Goal: Use online tool/utility: Utilize a website feature to perform a specific function

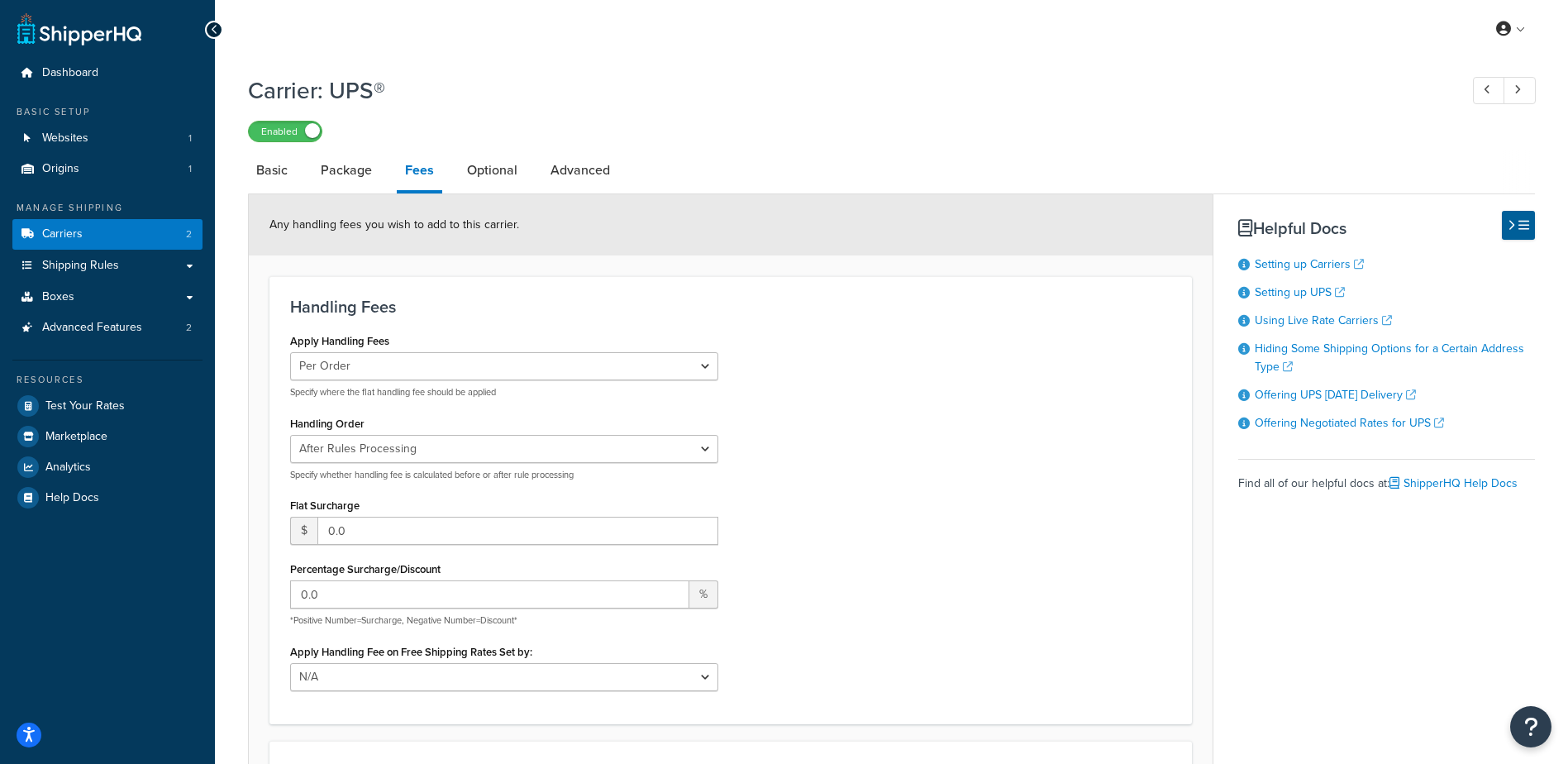
select select "AFTER"
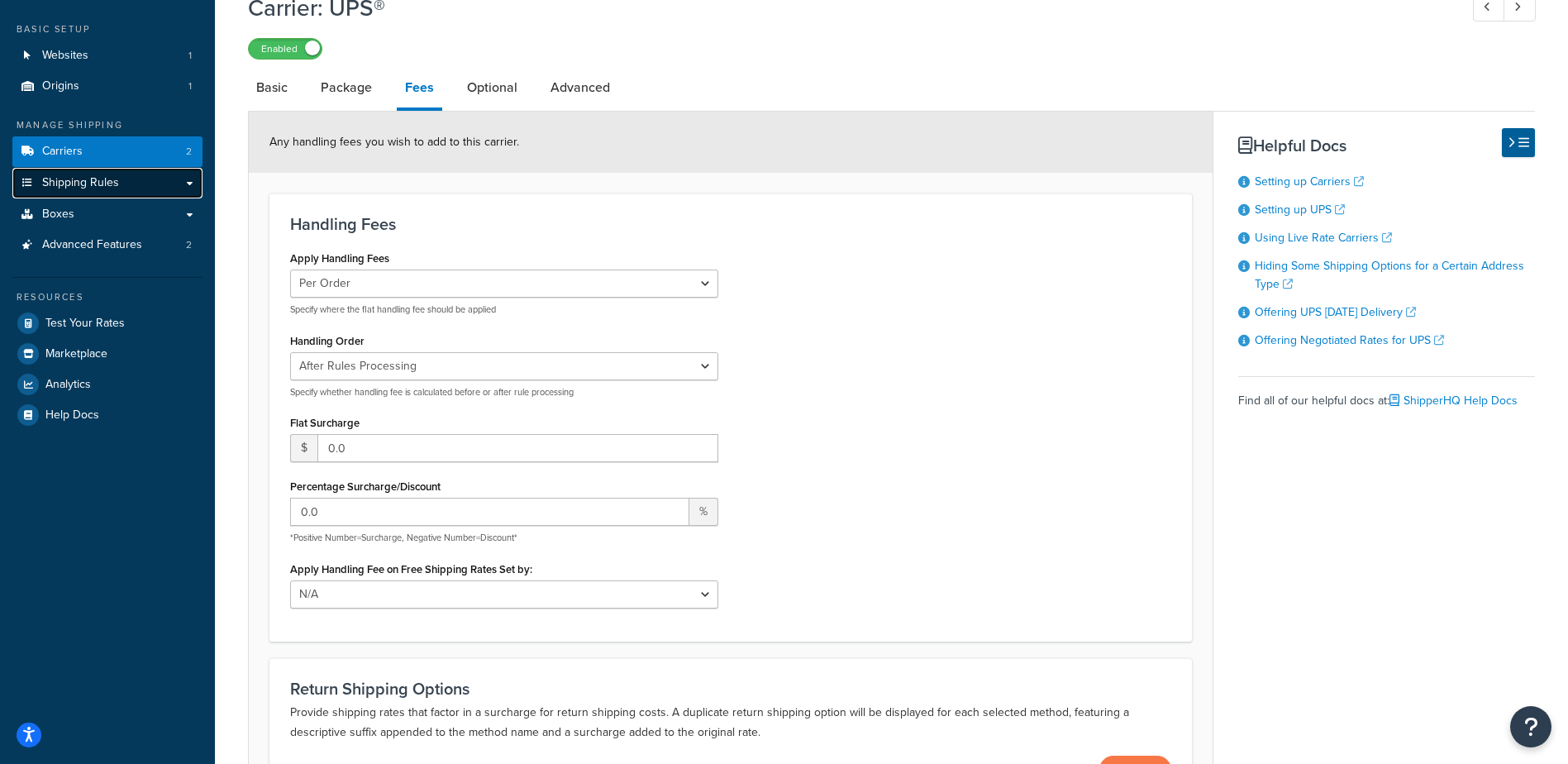
click at [113, 185] on span "Shipping Rules" at bounding box center [80, 183] width 77 height 14
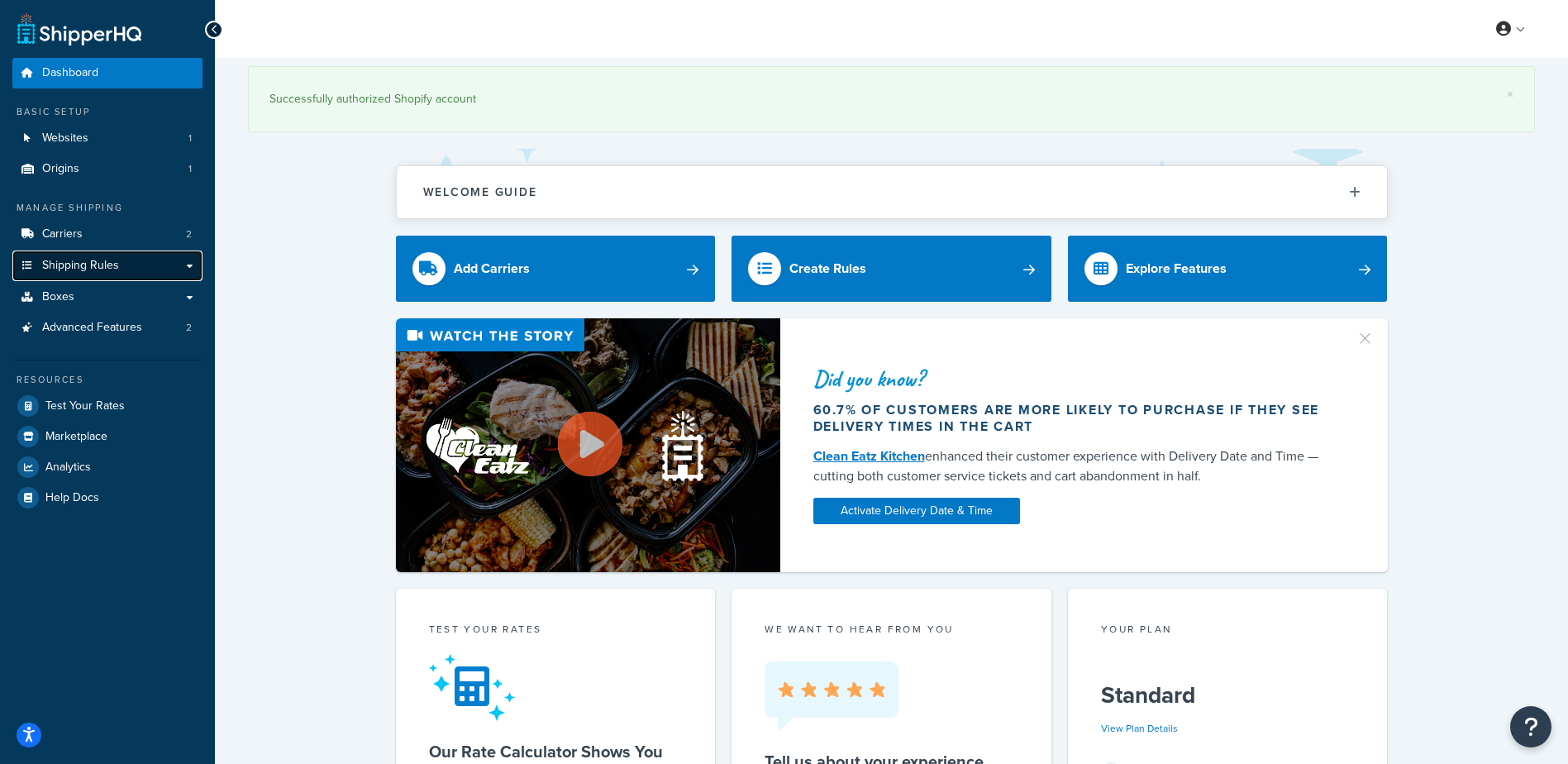
click at [107, 261] on span "Shipping Rules" at bounding box center [80, 265] width 77 height 14
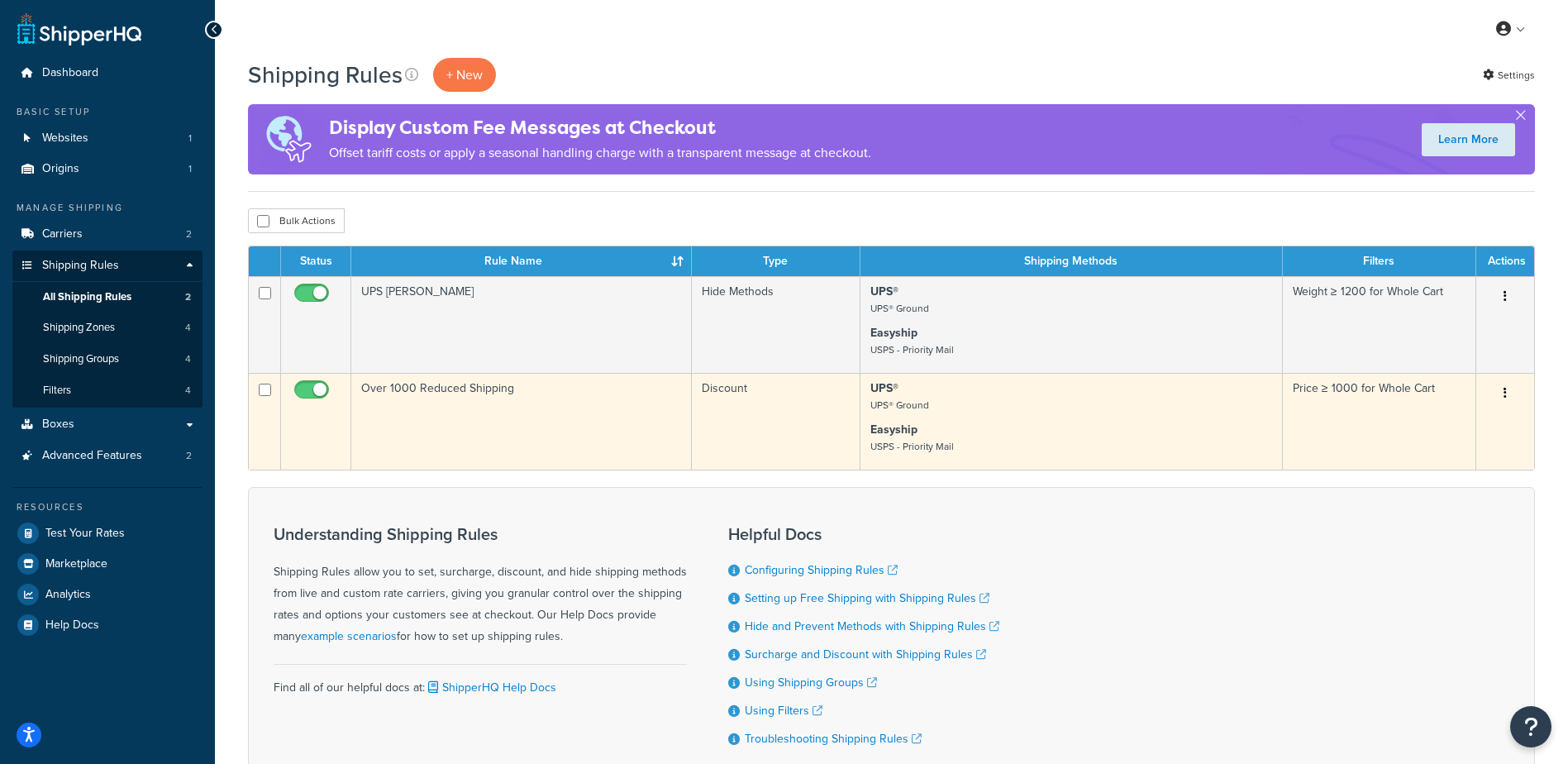
click at [476, 423] on td "Over 1000 Reduced Shipping" at bounding box center [522, 421] width 341 height 97
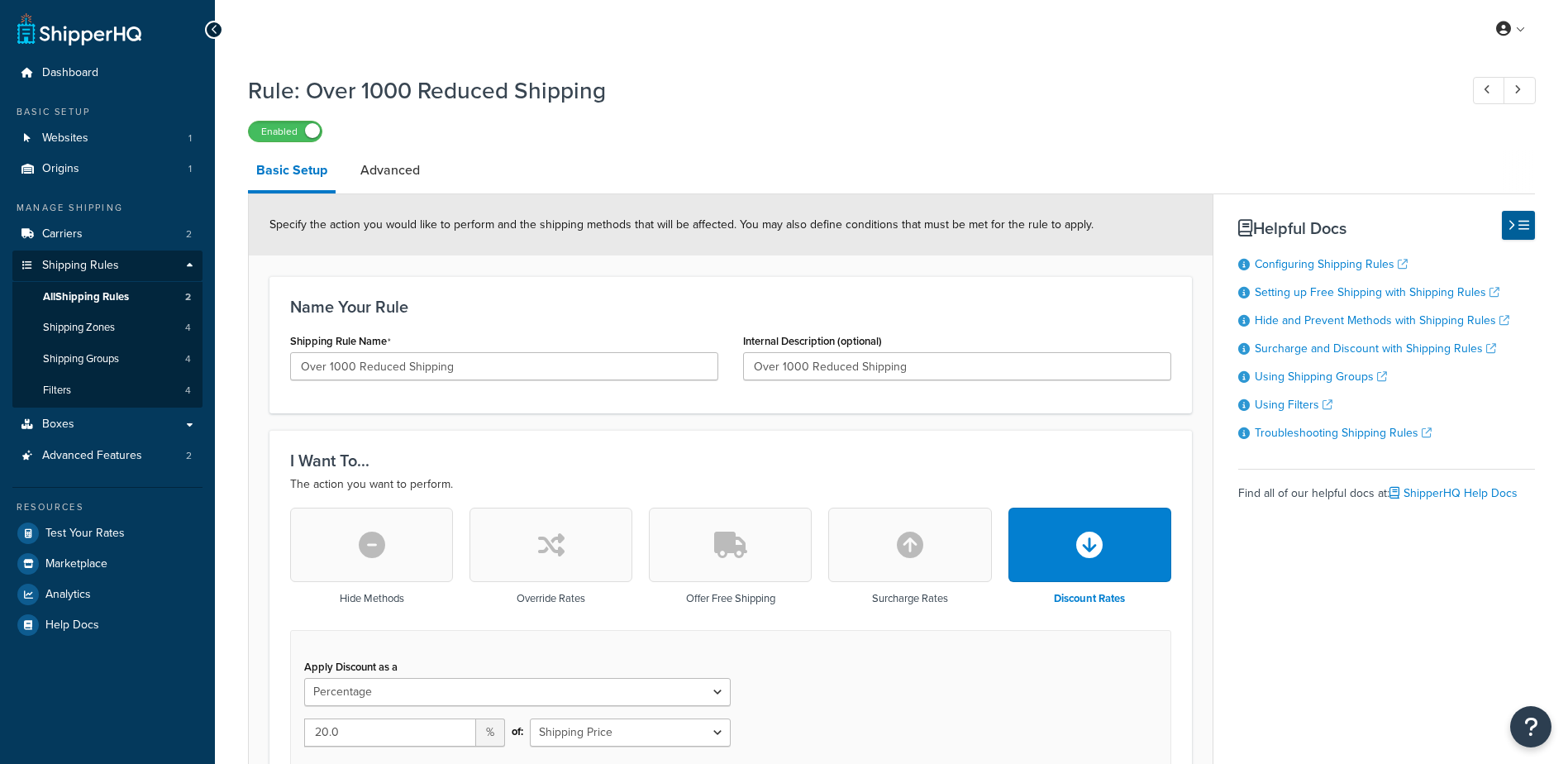
select select "PERCENTAGE"
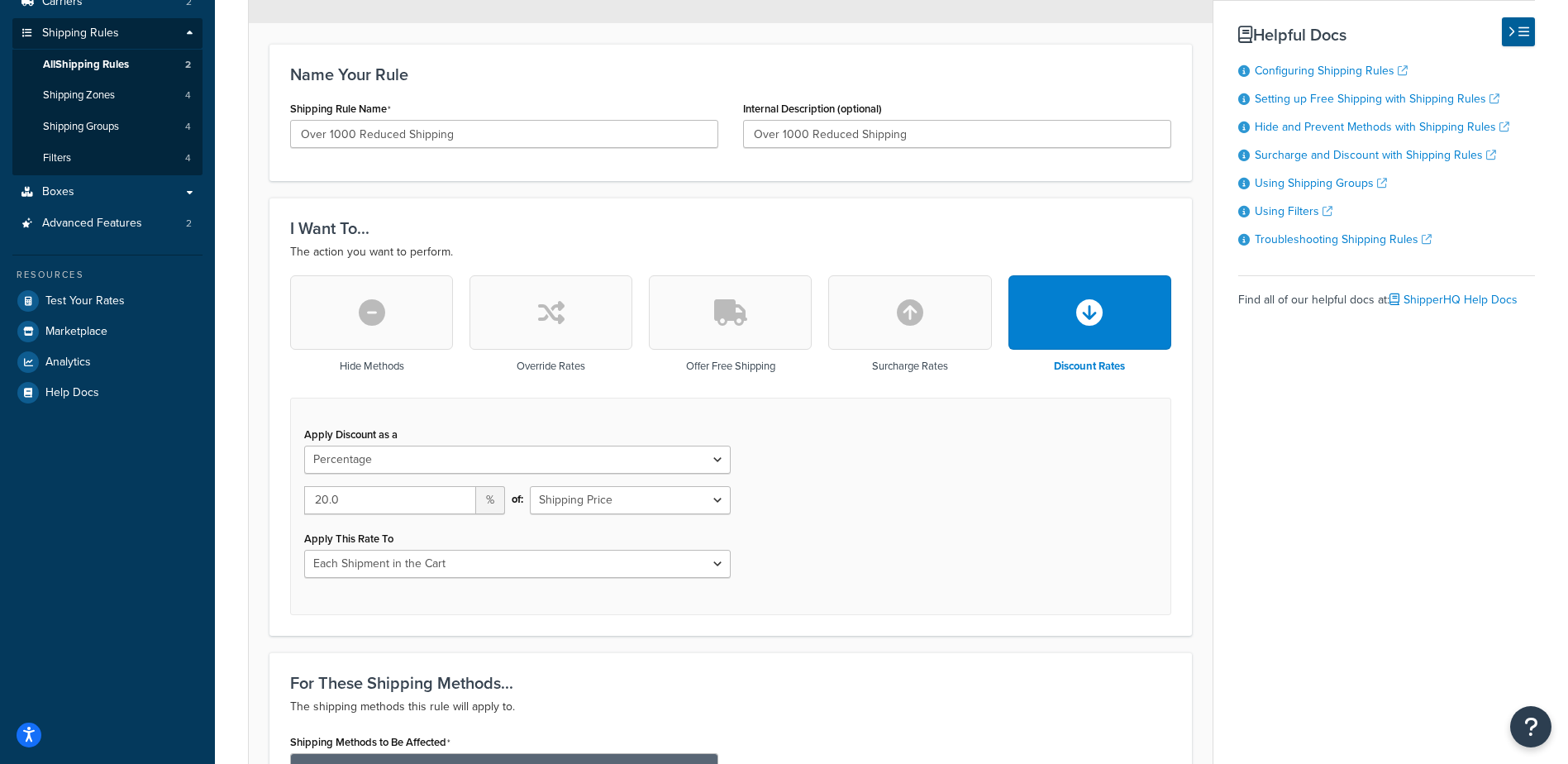
scroll to position [249, 0]
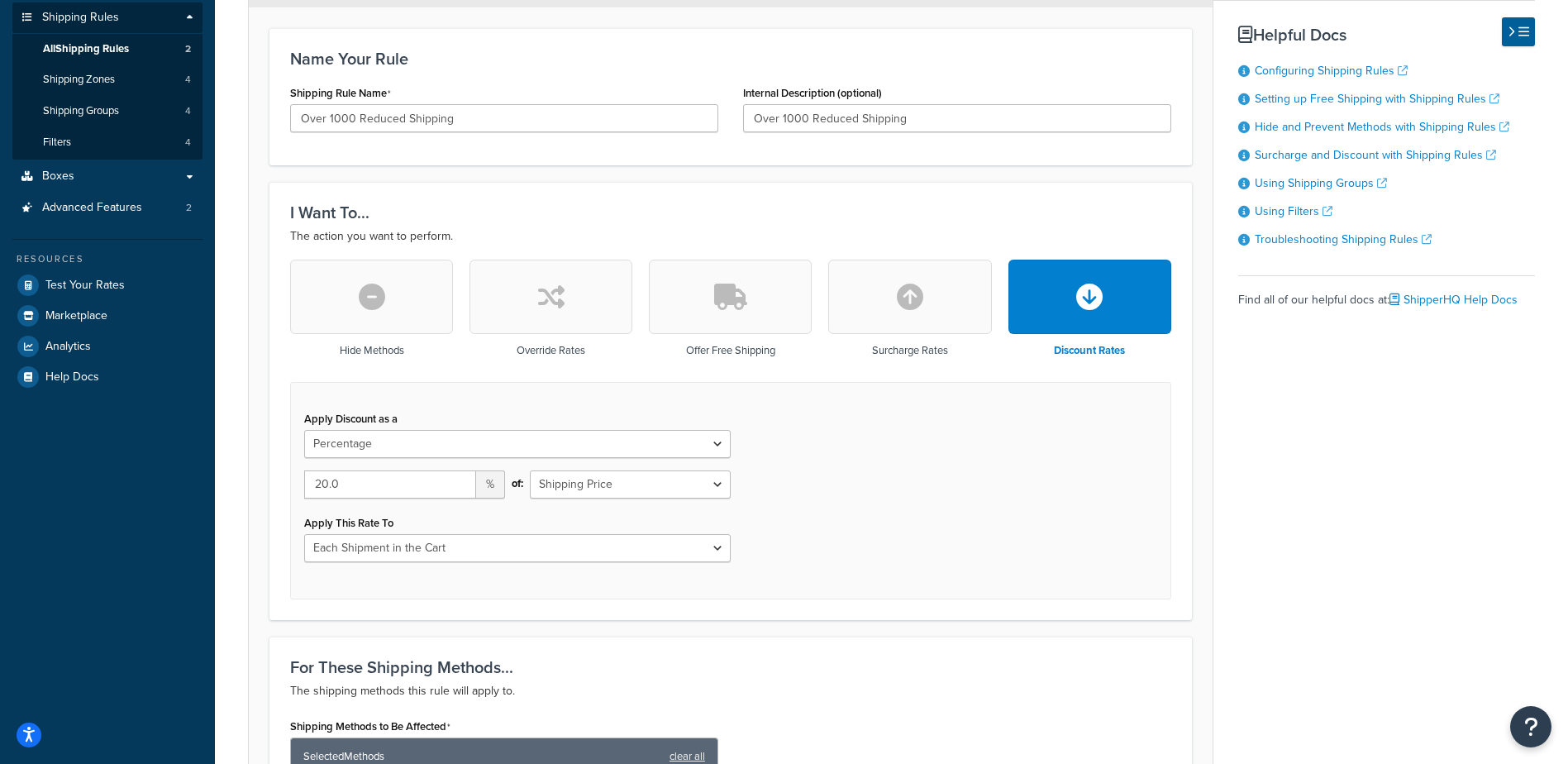
click at [1331, 455] on div "Basic Setup Advanced Specify the action you would like to perform and the shipp…" at bounding box center [892, 625] width 1287 height 1446
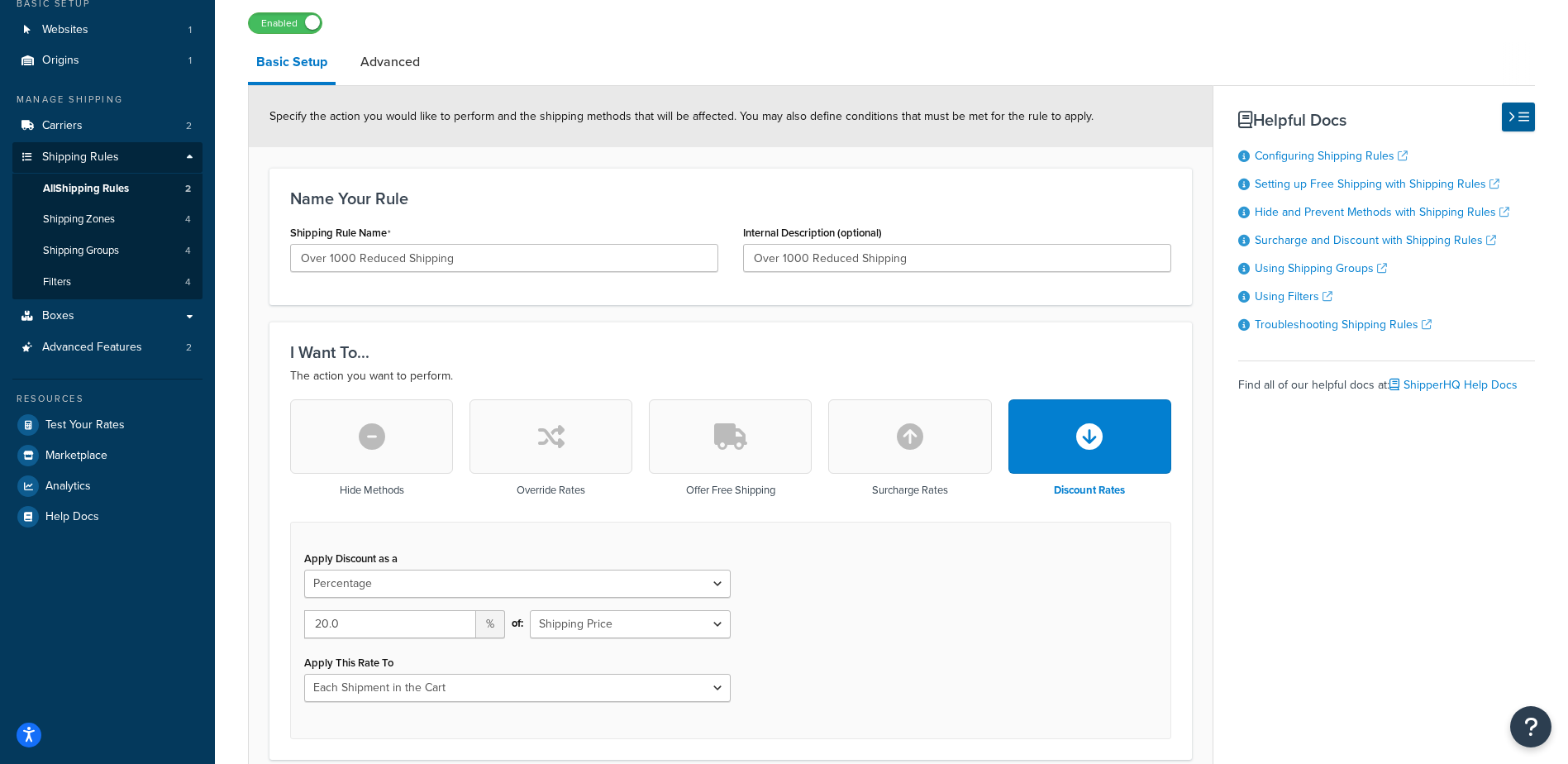
scroll to position [0, 0]
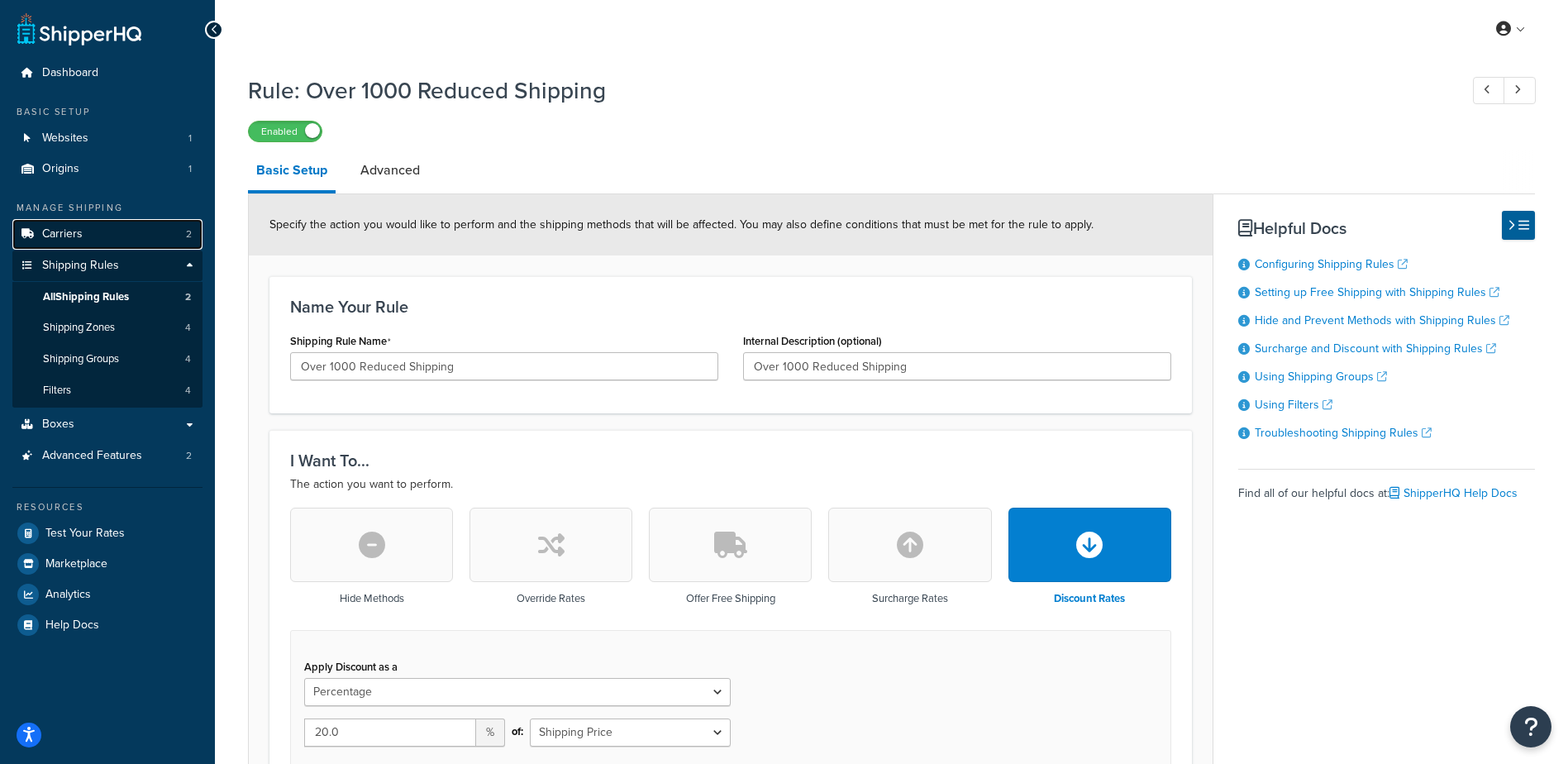
click at [88, 237] on link "Carriers 2" at bounding box center [107, 234] width 190 height 30
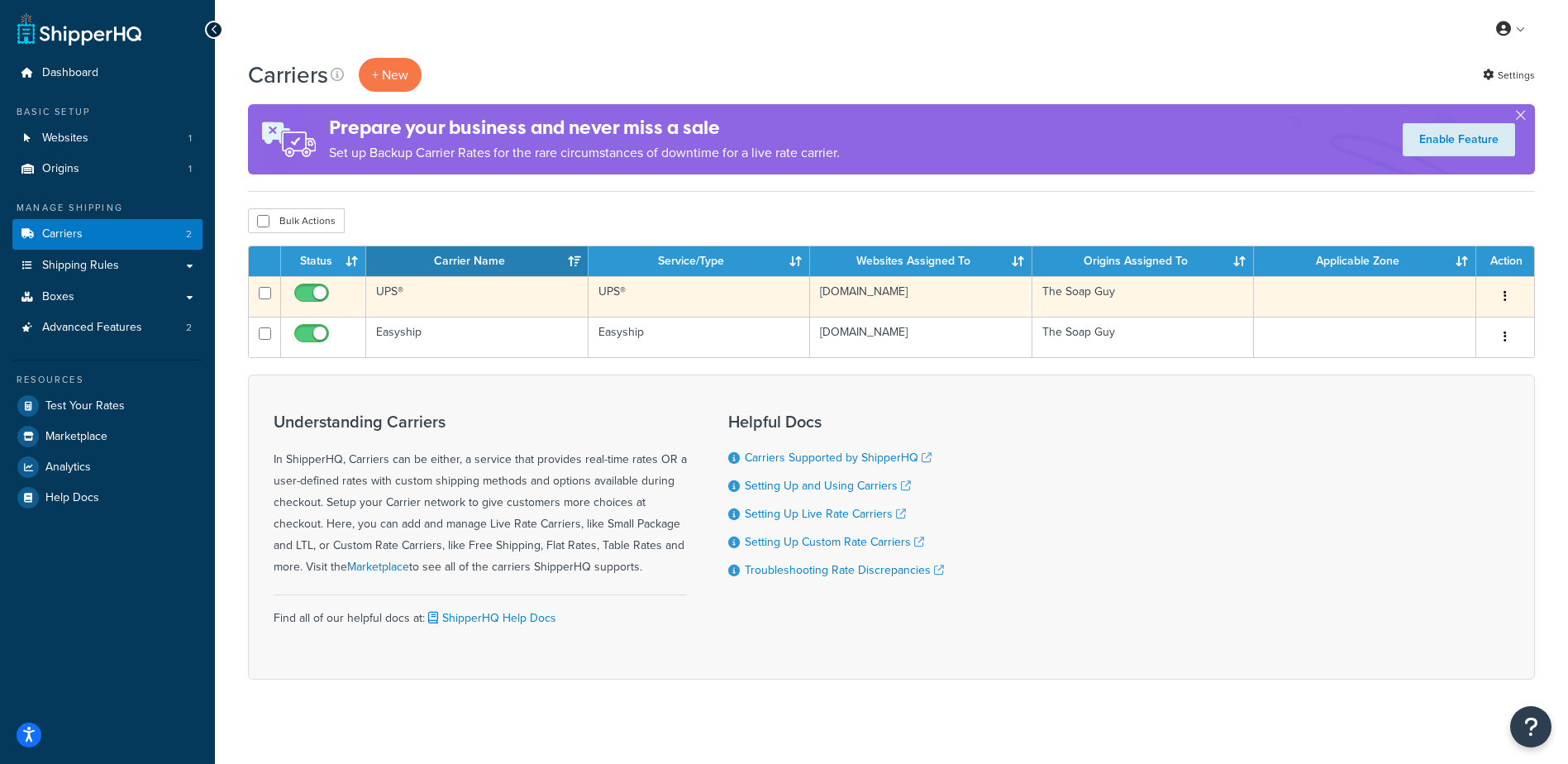
click at [450, 297] on td "UPS®" at bounding box center [477, 297] width 223 height 41
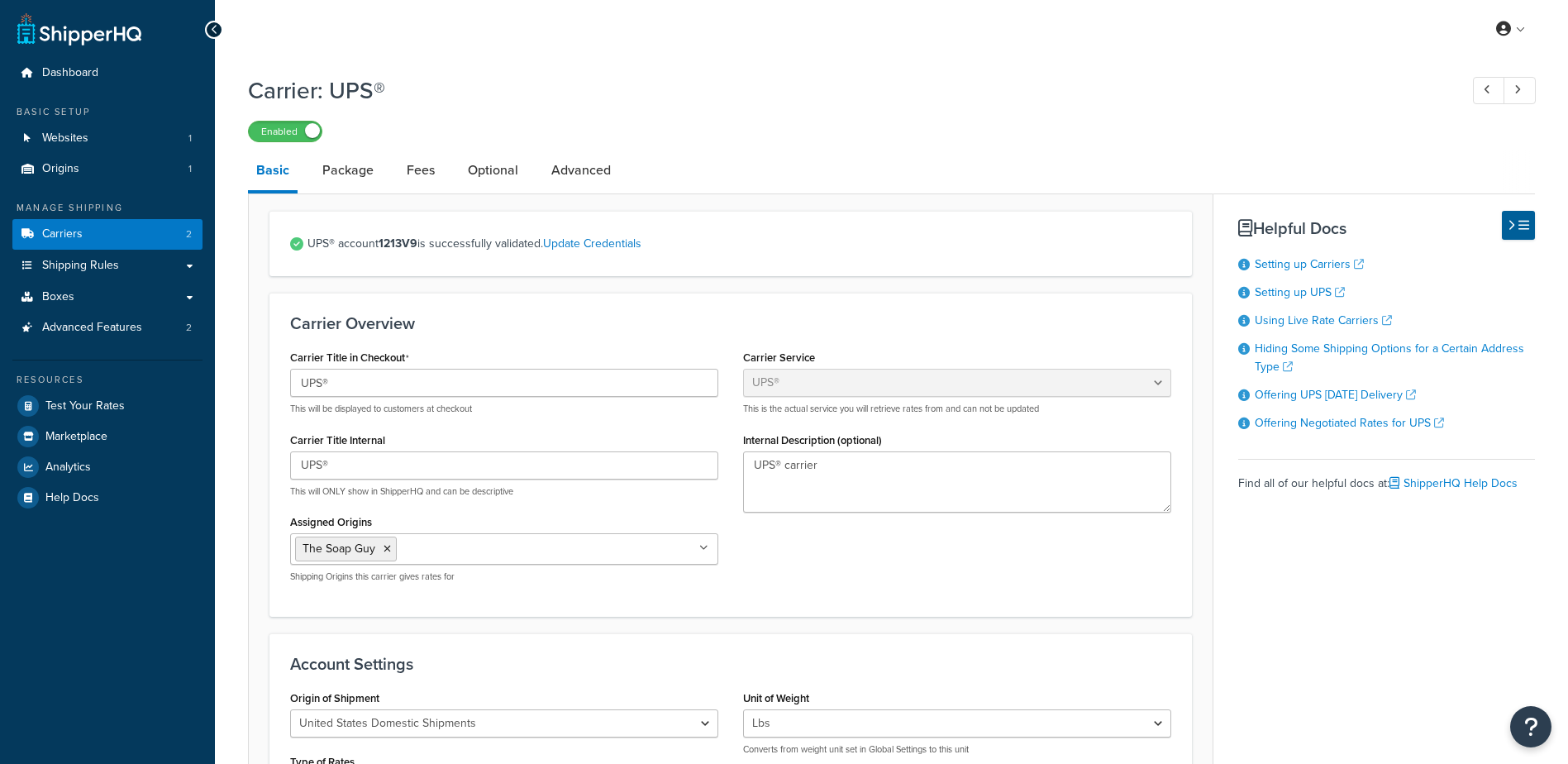
select select "ups"
click at [416, 170] on link "Fees" at bounding box center [421, 170] width 44 height 40
select select "AFTER"
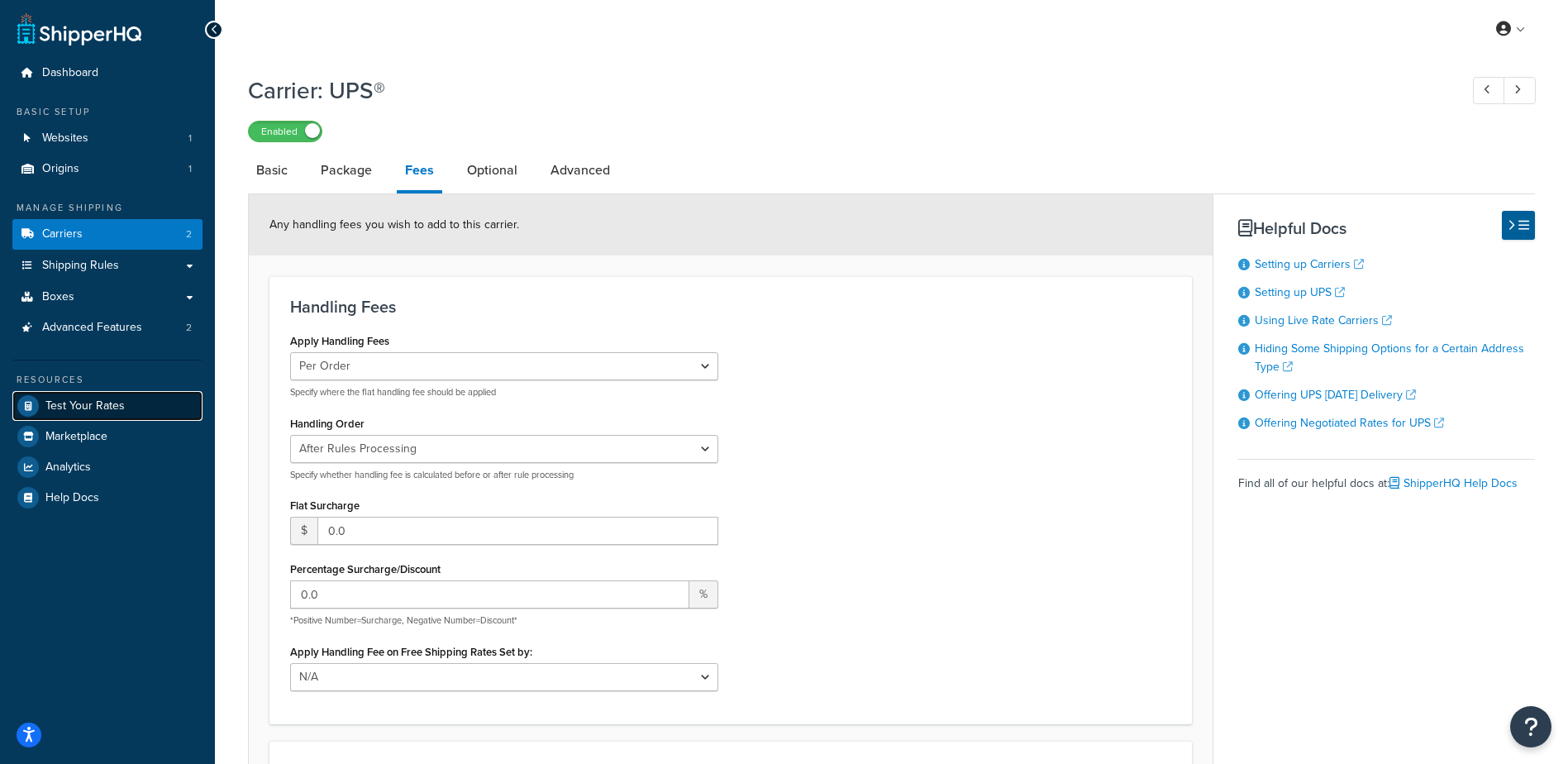
click at [76, 402] on span "Test Your Rates" at bounding box center [85, 406] width 79 height 14
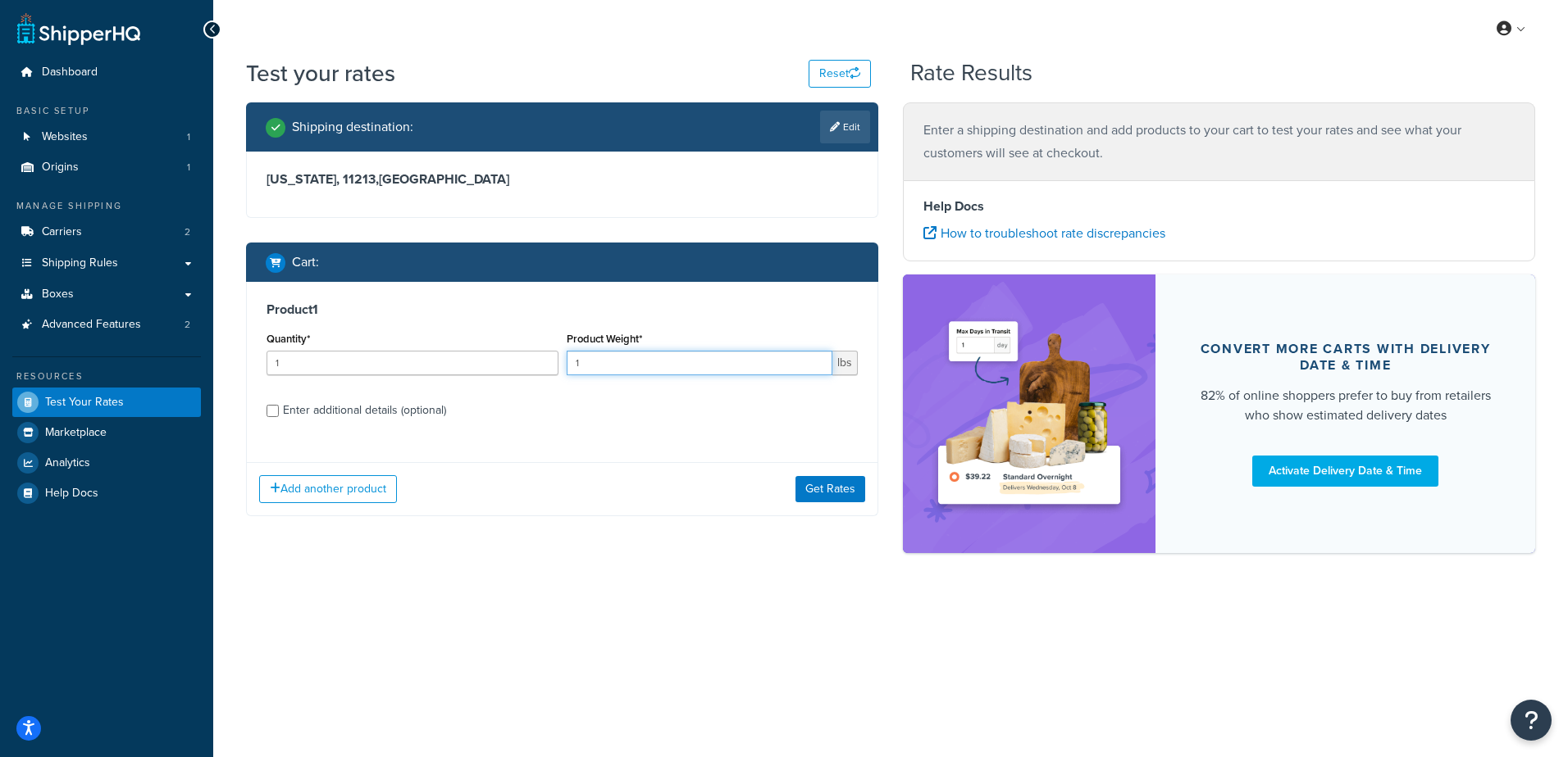
drag, startPoint x: 658, startPoint y: 366, endPoint x: 488, endPoint y: 392, distance: 172.0
click at [489, 393] on div "Product 1 Quantity* 1 Product Weight* 1 lbs Enter additional details (optional)" at bounding box center [561, 366] width 631 height 168
type input ".0"
type input ".36"
click at [501, 395] on label "Enter additional details (optional)" at bounding box center [571, 408] width 575 height 27
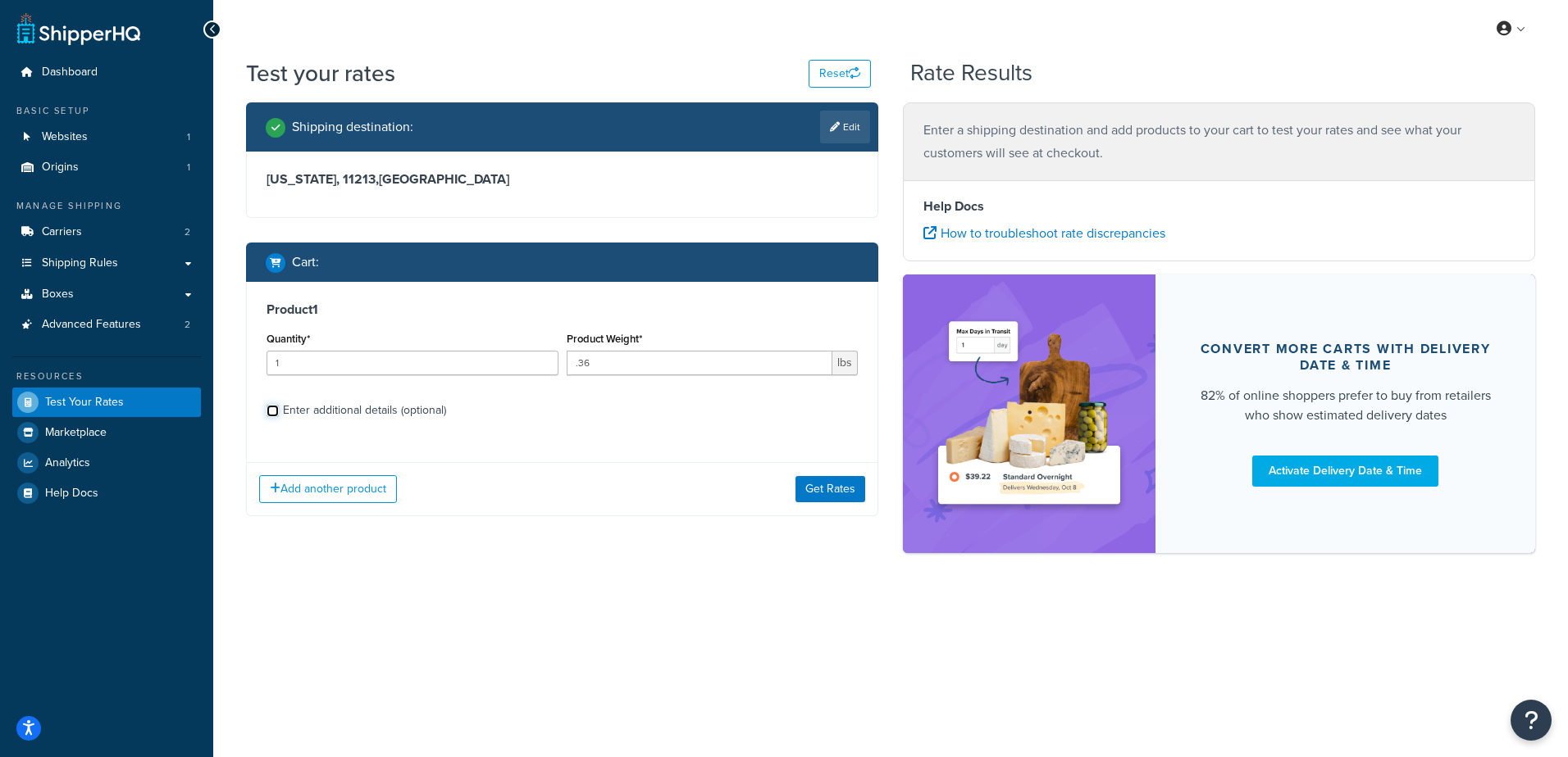
click at [278, 405] on input "Enter additional details (optional)" at bounding box center [272, 410] width 12 height 12
checkbox input "true"
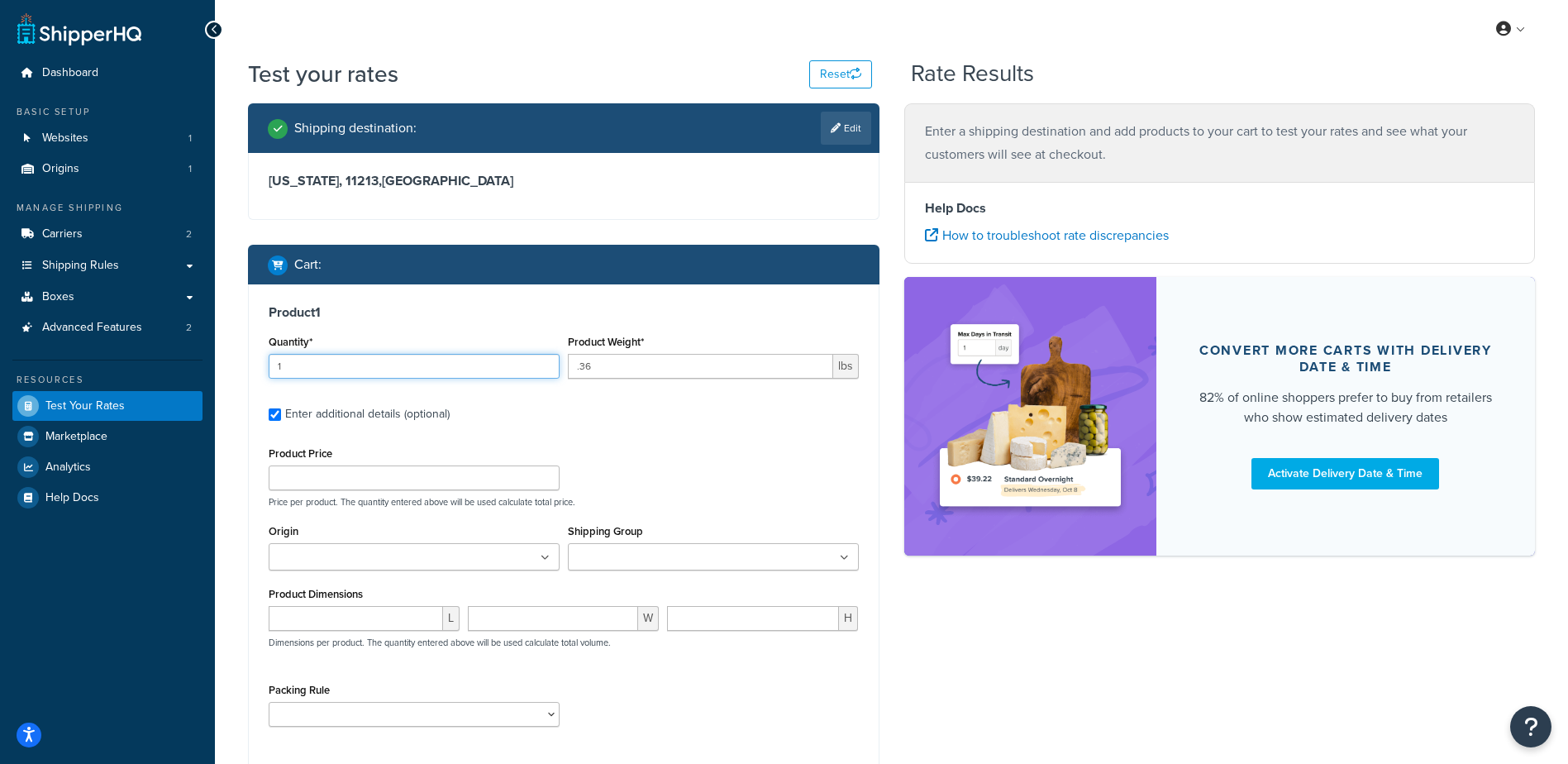
click at [344, 373] on input "1" at bounding box center [414, 366] width 291 height 25
type input "100"
click at [672, 416] on label "Enter additional details (optional)" at bounding box center [572, 412] width 573 height 27
click at [281, 416] on input "Enter additional details (optional)" at bounding box center [274, 414] width 12 height 12
checkbox input "false"
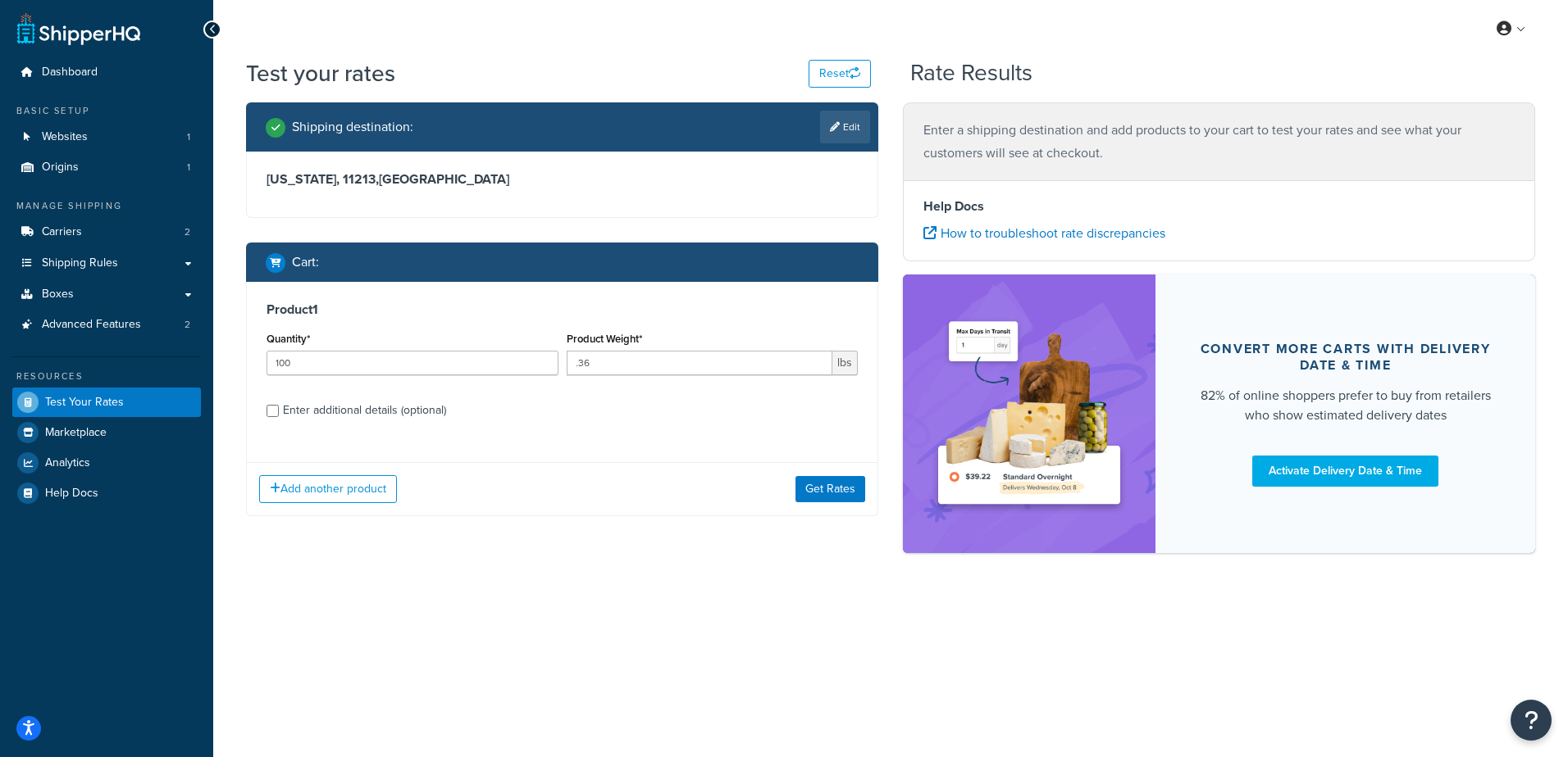
click at [852, 129] on link "Edit" at bounding box center [844, 127] width 50 height 33
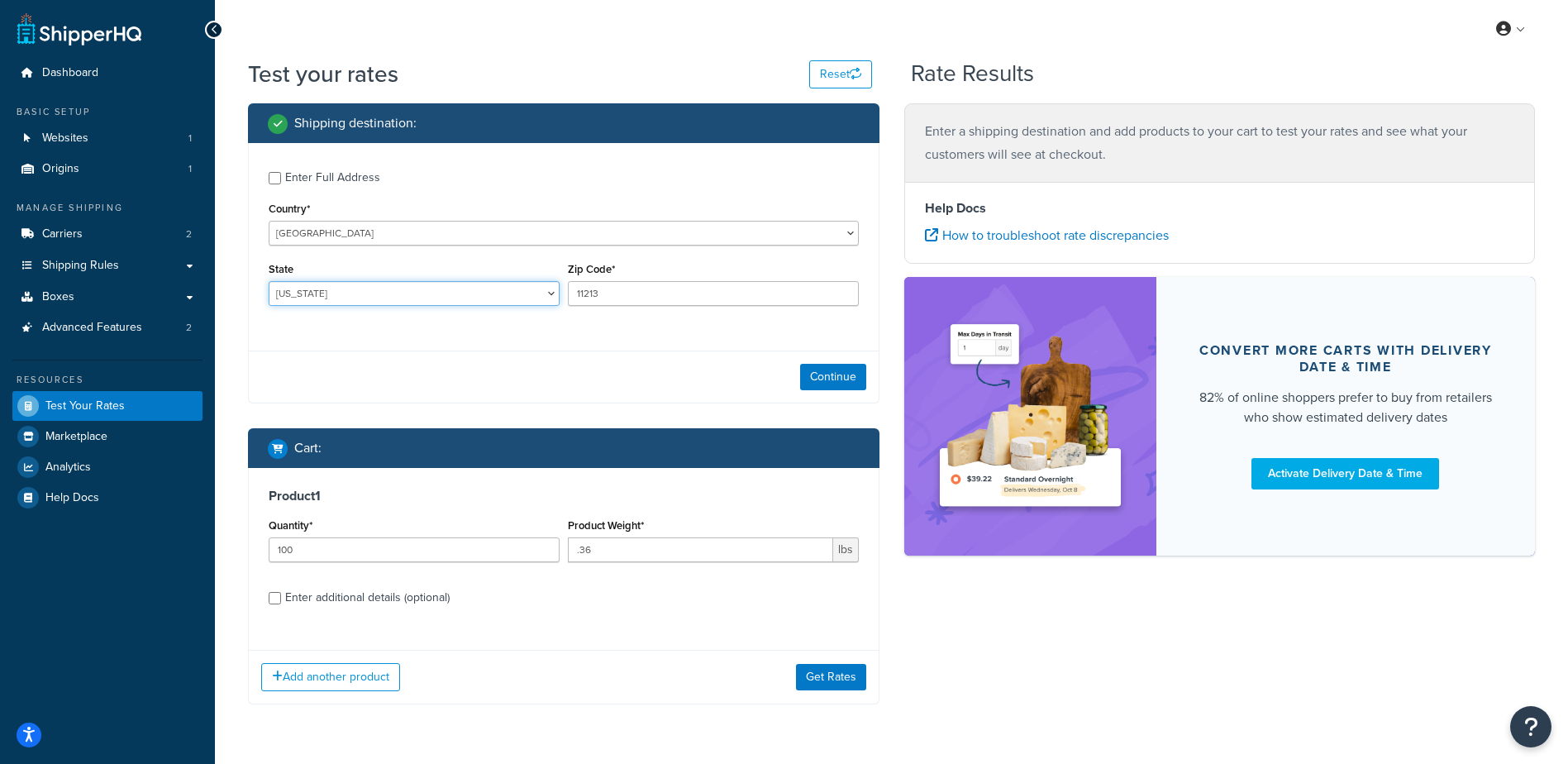
click at [357, 293] on select "Alabama Alaska American Samoa Arizona Arkansas Armed Forces Americas Armed Forc…" at bounding box center [414, 293] width 291 height 25
select select "AL"
click at [269, 281] on select "Alabama Alaska American Samoa Arizona Arkansas Armed Forces Americas Armed Forc…" at bounding box center [414, 293] width 291 height 25
type input "35984"
click at [520, 382] on div "Continue" at bounding box center [563, 377] width 630 height 52
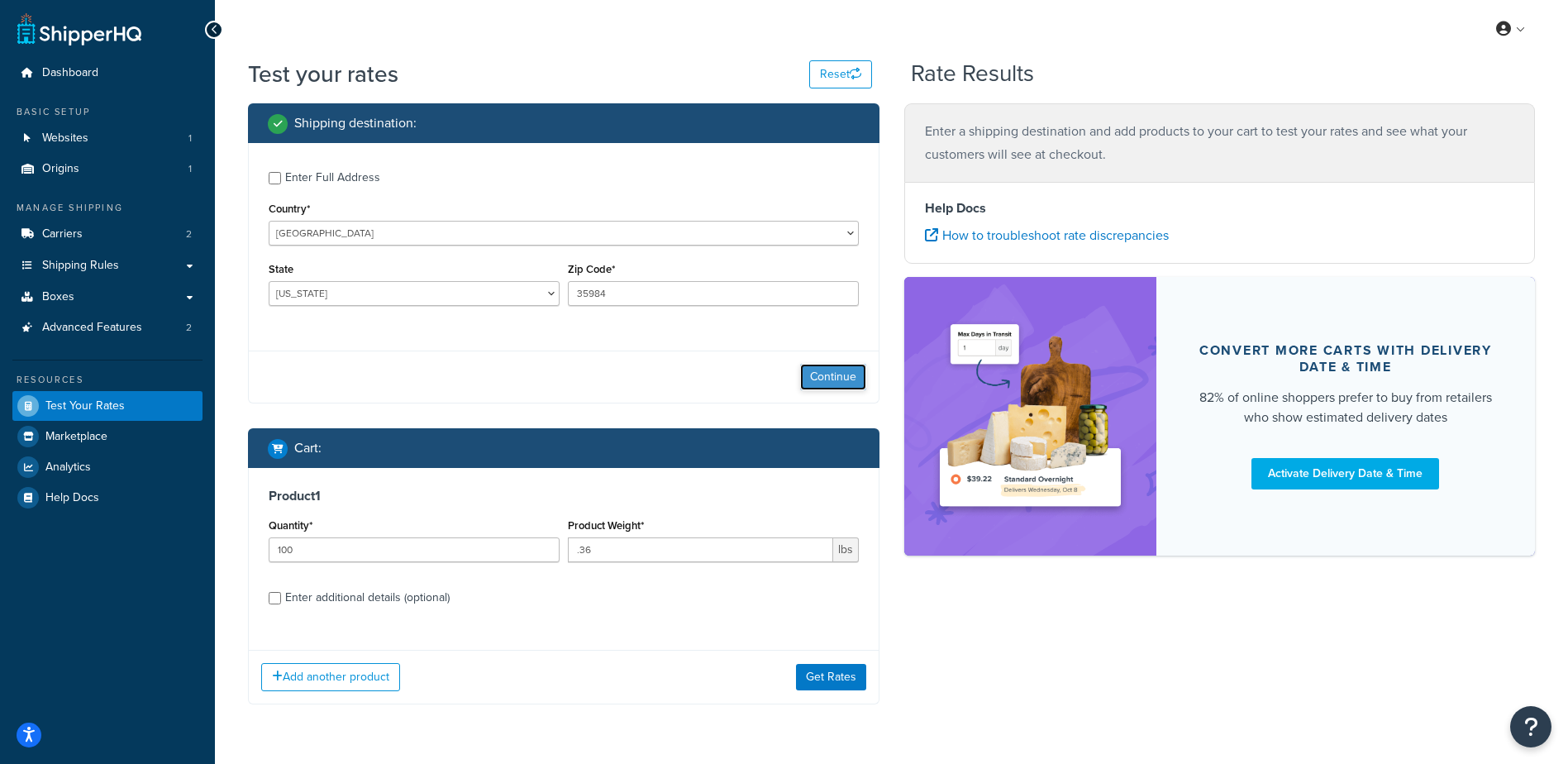
click at [802, 374] on button "Continue" at bounding box center [834, 377] width 66 height 27
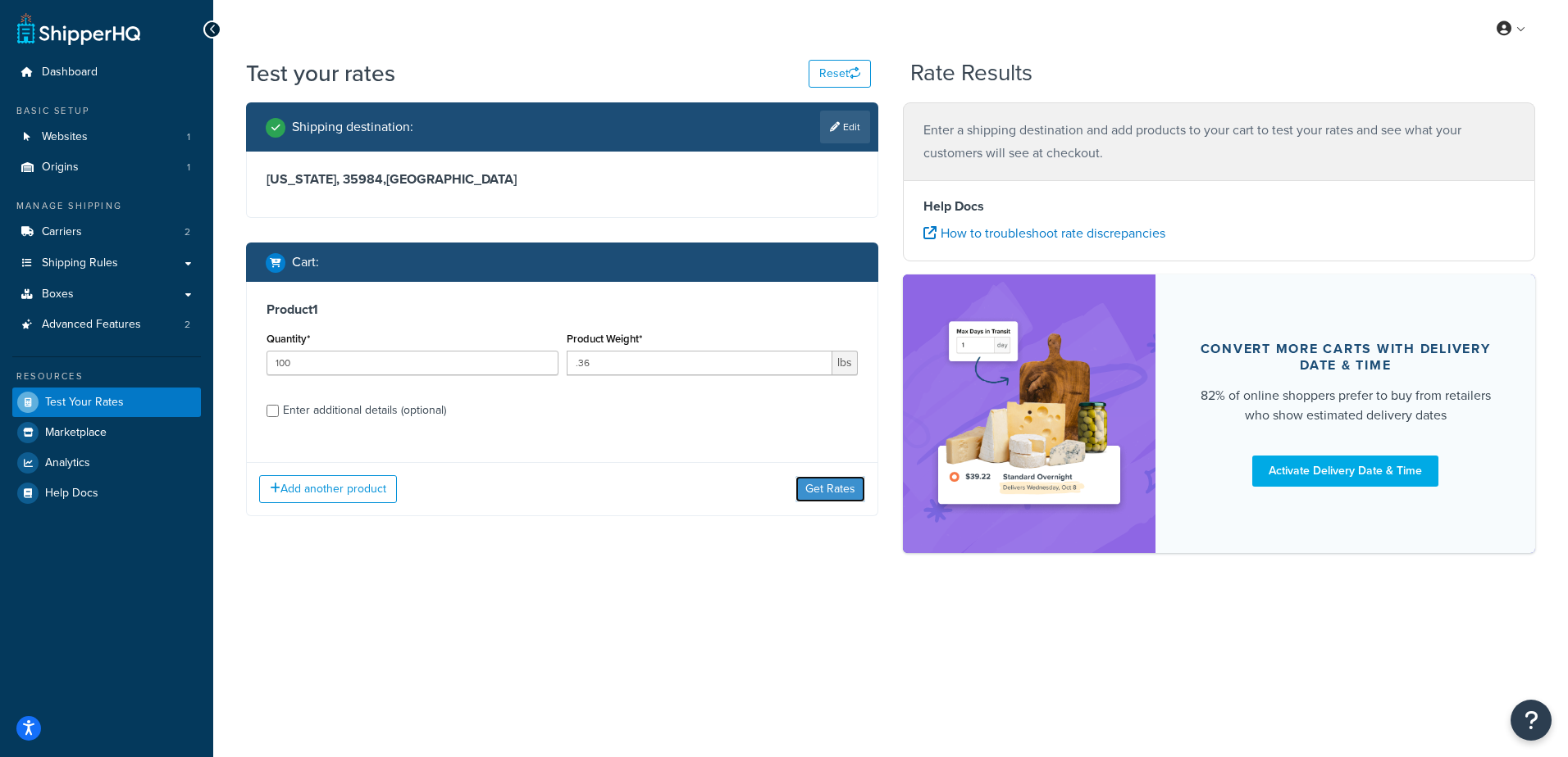
click at [830, 482] on button "Get Rates" at bounding box center [830, 489] width 70 height 27
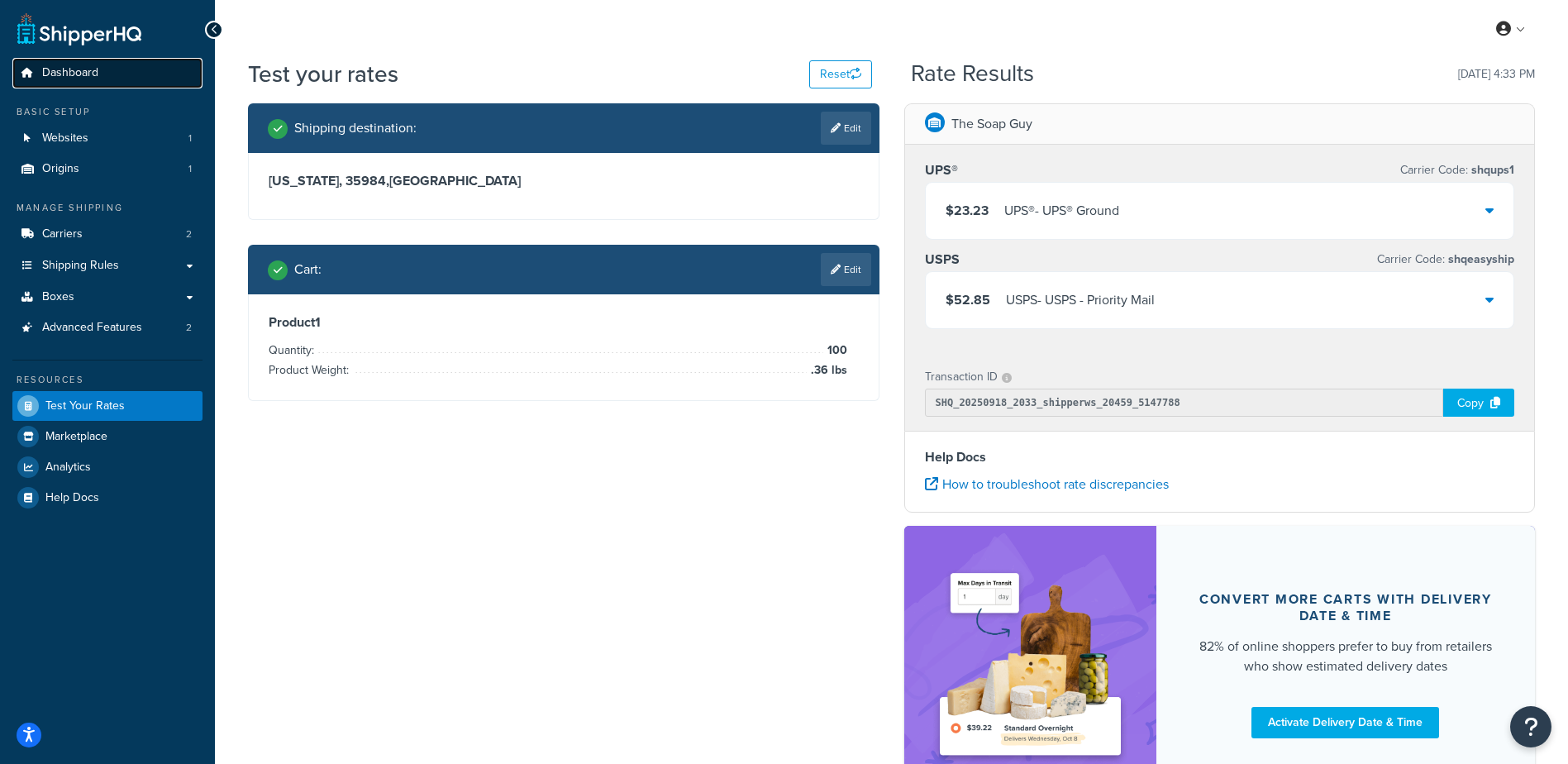
click at [102, 67] on link "Dashboard" at bounding box center [107, 73] width 190 height 30
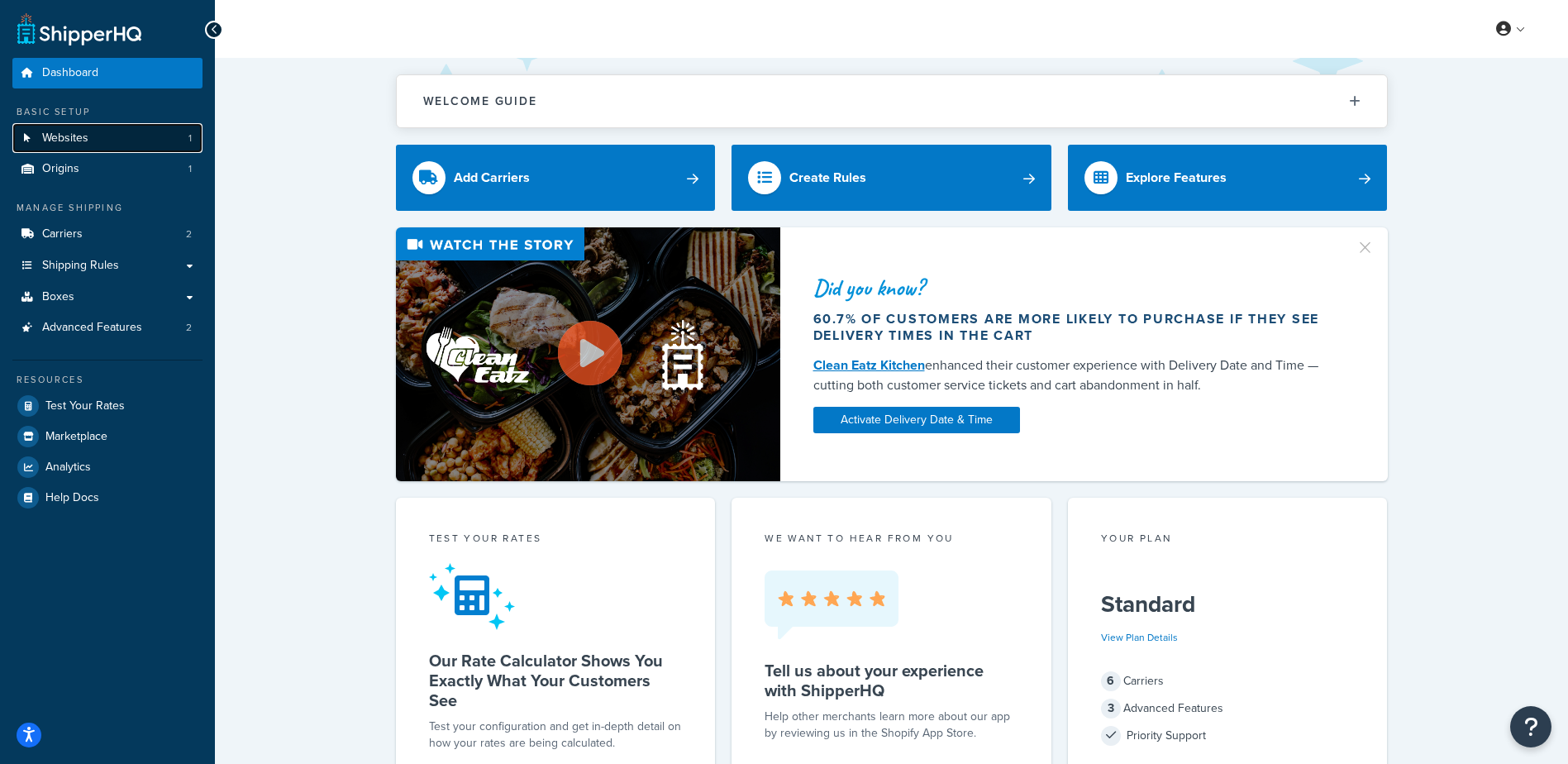
click at [103, 134] on link "Websites 1" at bounding box center [107, 138] width 190 height 30
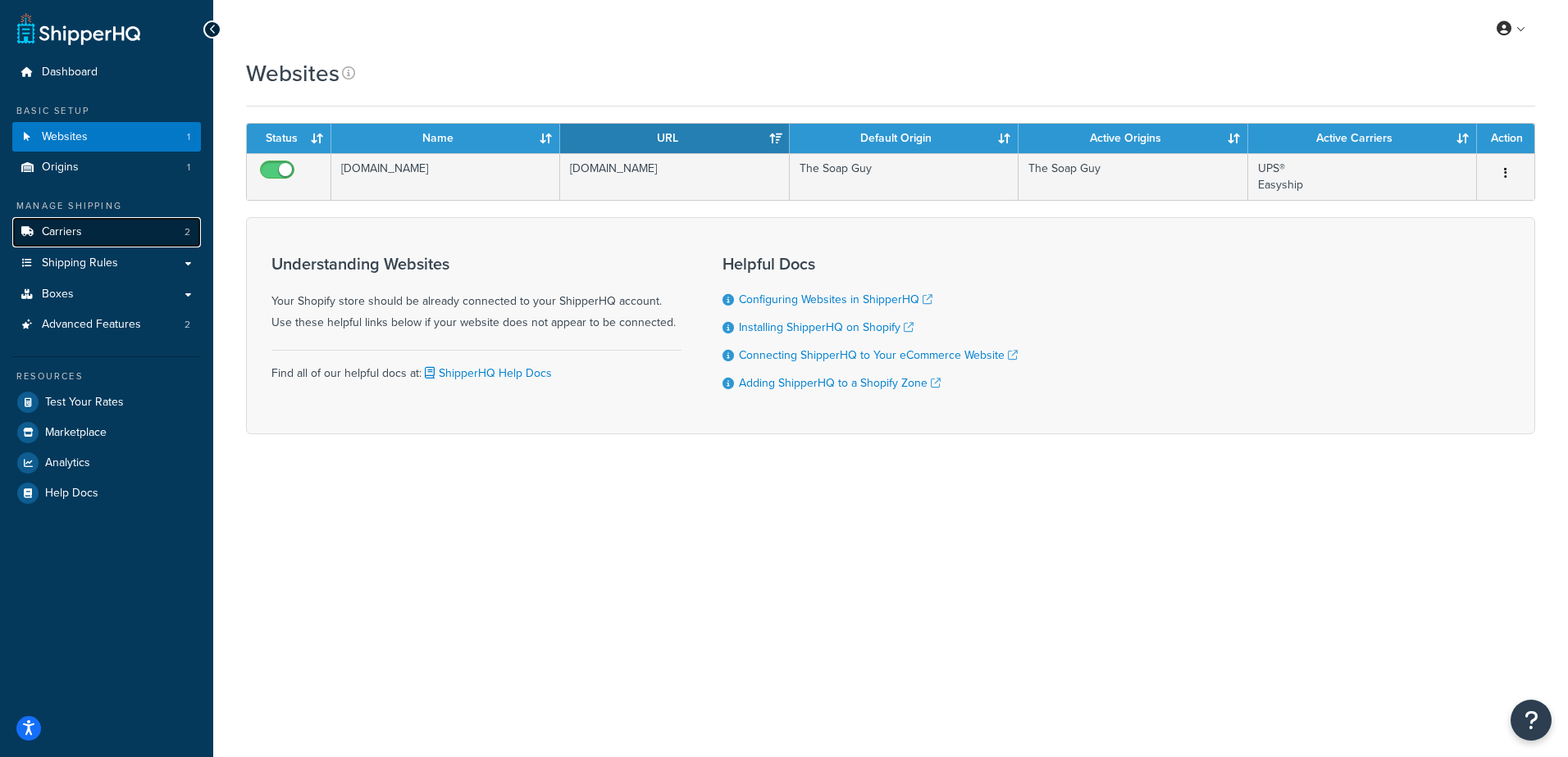
click at [82, 231] on link "Carriers 2" at bounding box center [106, 232] width 189 height 30
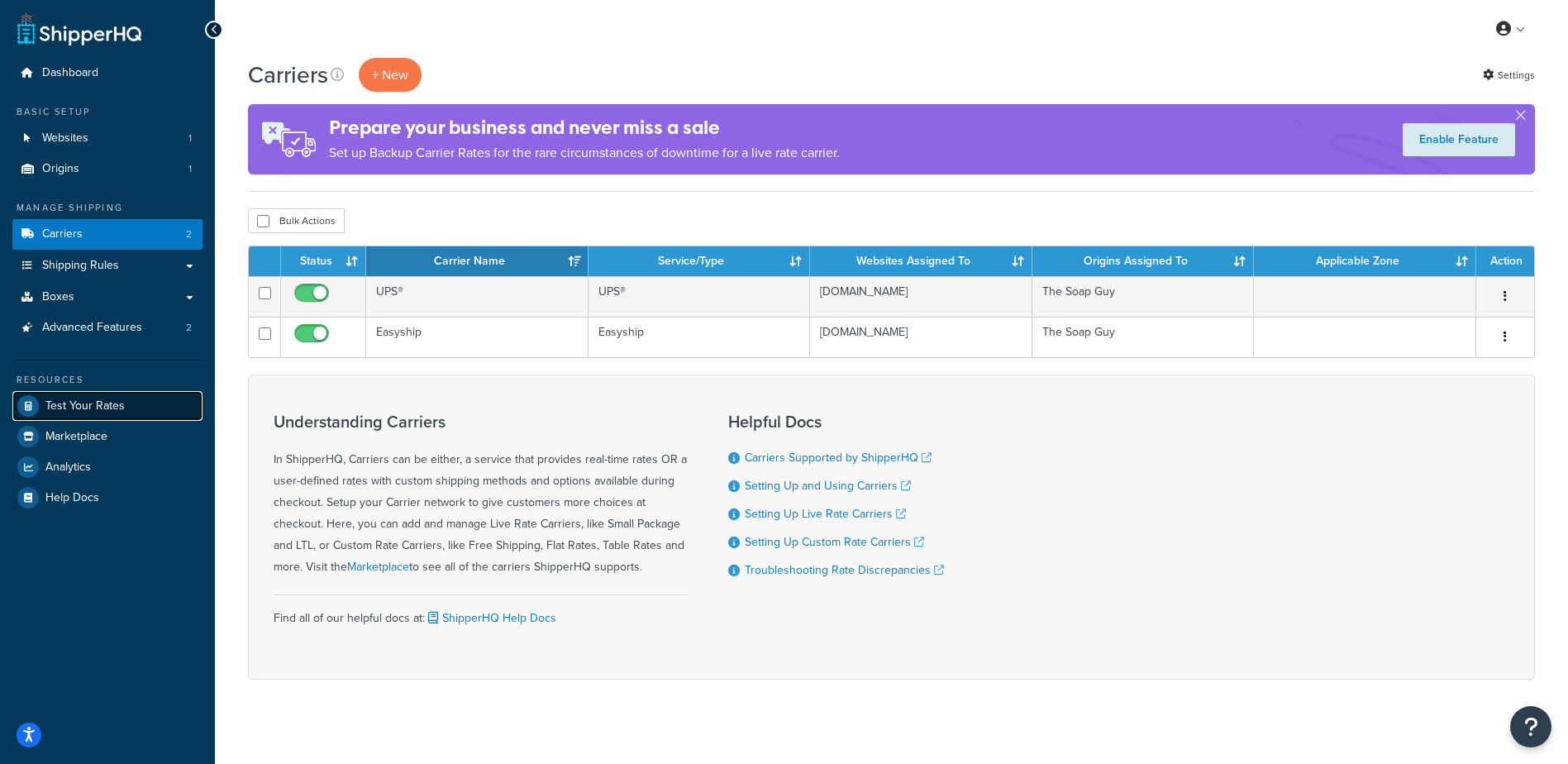
click at [106, 405] on span "Test Your Rates" at bounding box center [85, 406] width 79 height 14
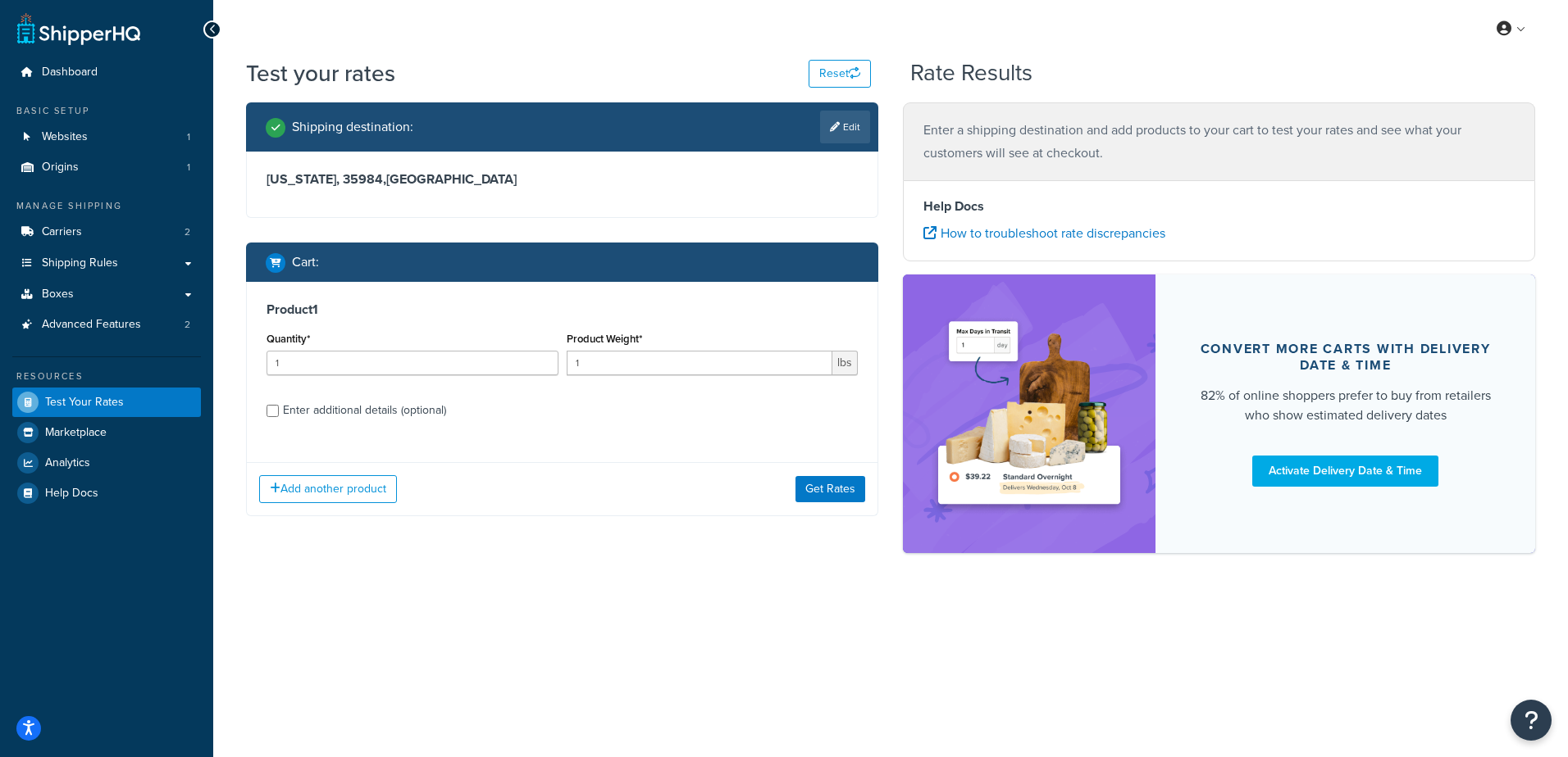
drag, startPoint x: 843, startPoint y: 129, endPoint x: 826, endPoint y: 134, distance: 17.7
click at [843, 130] on link "Edit" at bounding box center [844, 127] width 50 height 33
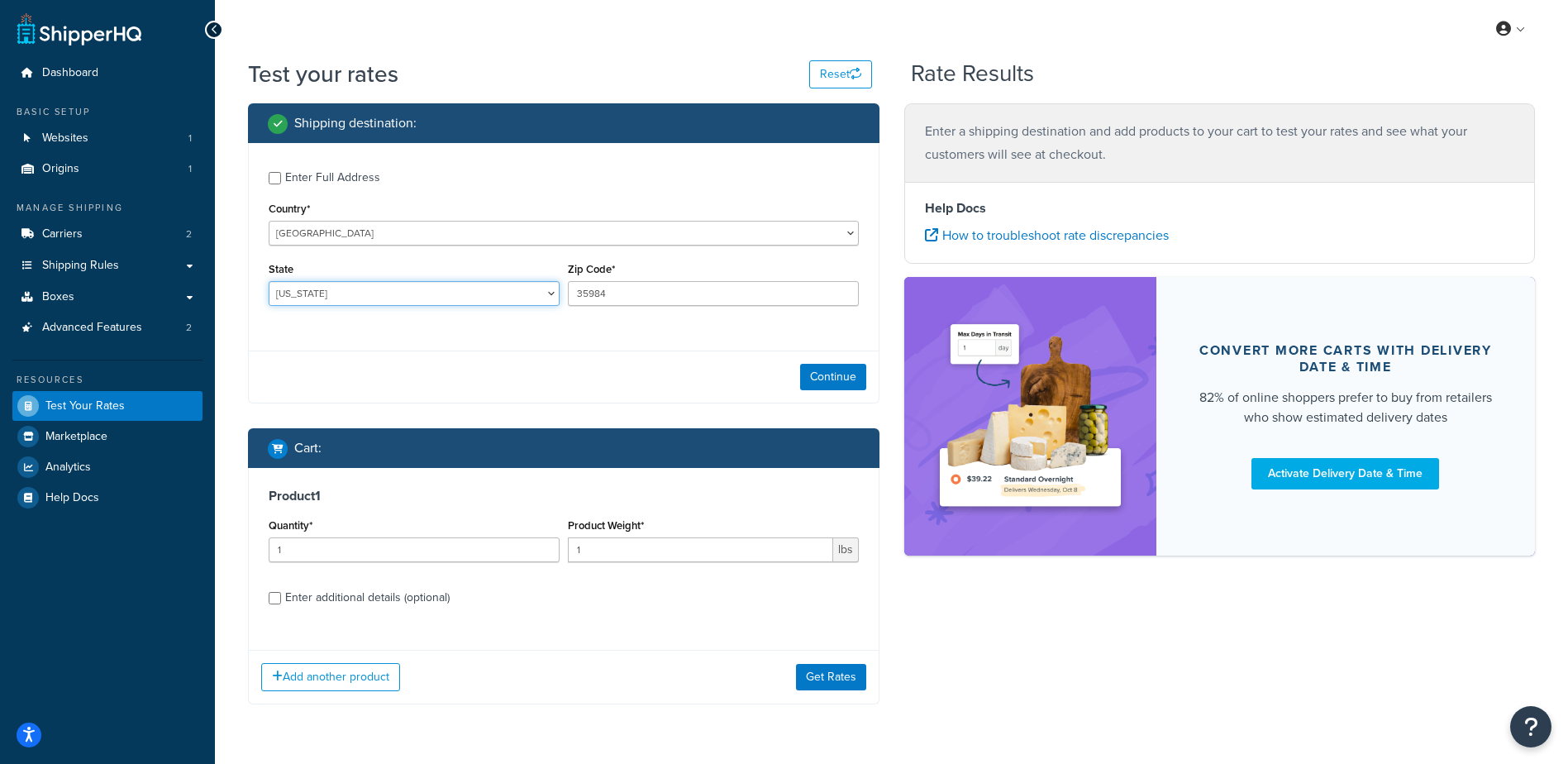
click at [318, 302] on select "Alabama Alaska American Samoa Arizona Arkansas Armed Forces Americas Armed Forc…" at bounding box center [414, 293] width 291 height 25
select select "CO"
click at [269, 281] on select "Alabama Alaska American Samoa Arizona Arkansas Armed Forces Americas Armed Forc…" at bounding box center [414, 293] width 291 height 25
drag, startPoint x: 608, startPoint y: 286, endPoint x: 391, endPoint y: 261, distance: 218.4
click at [391, 260] on div "State Alabama Alaska American Samoa Arizona Arkansas Armed Forces Americas Arme…" at bounding box center [564, 287] width 598 height 60
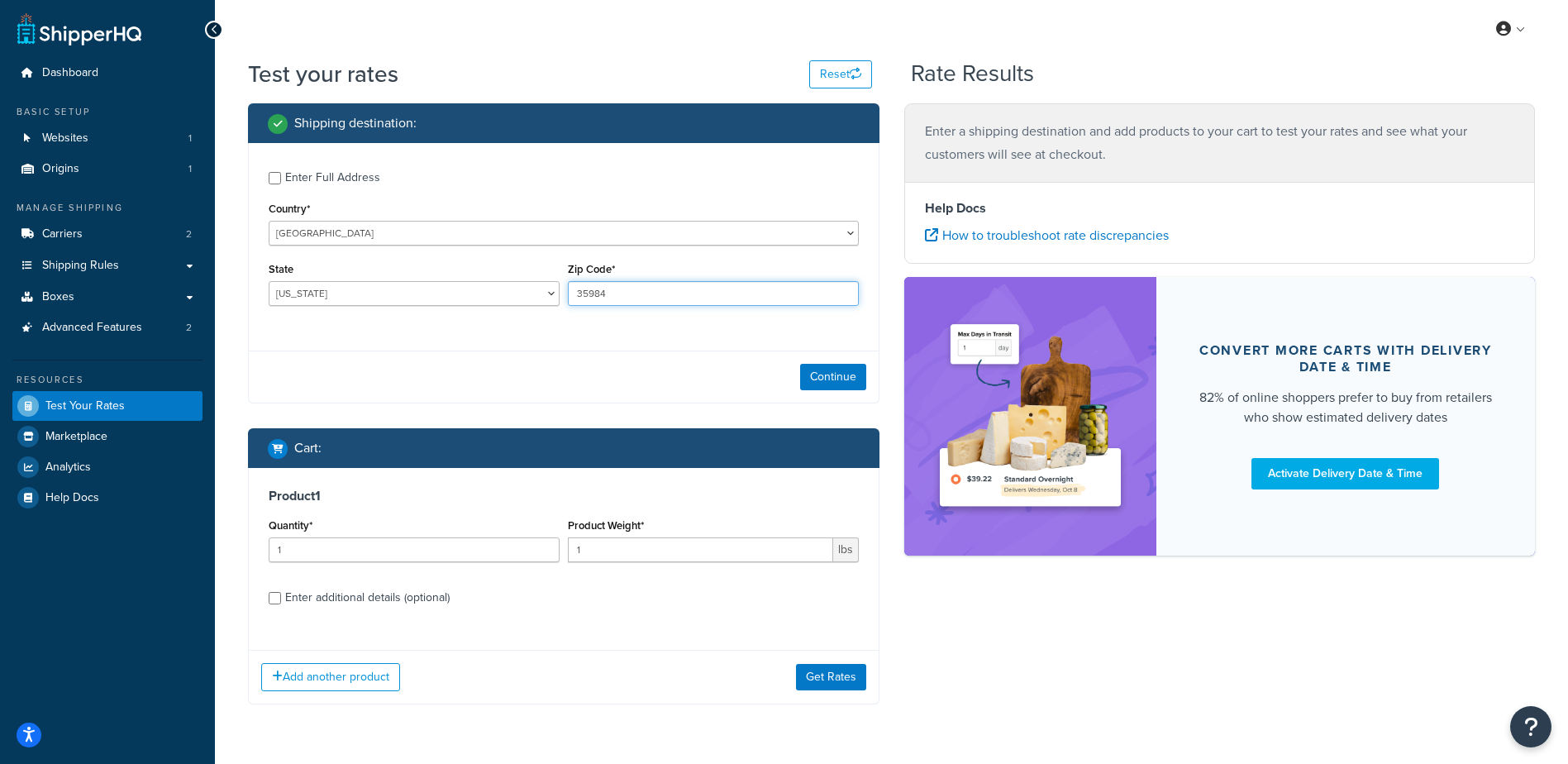
click at [619, 287] on input "35984" at bounding box center [713, 293] width 291 height 25
drag, startPoint x: 624, startPoint y: 293, endPoint x: 521, endPoint y: 296, distance: 103.0
click at [521, 295] on div "State Alabama Alaska American Samoa Arizona Arkansas Armed Forces Americas Arme…" at bounding box center [564, 287] width 598 height 60
type input "80918"
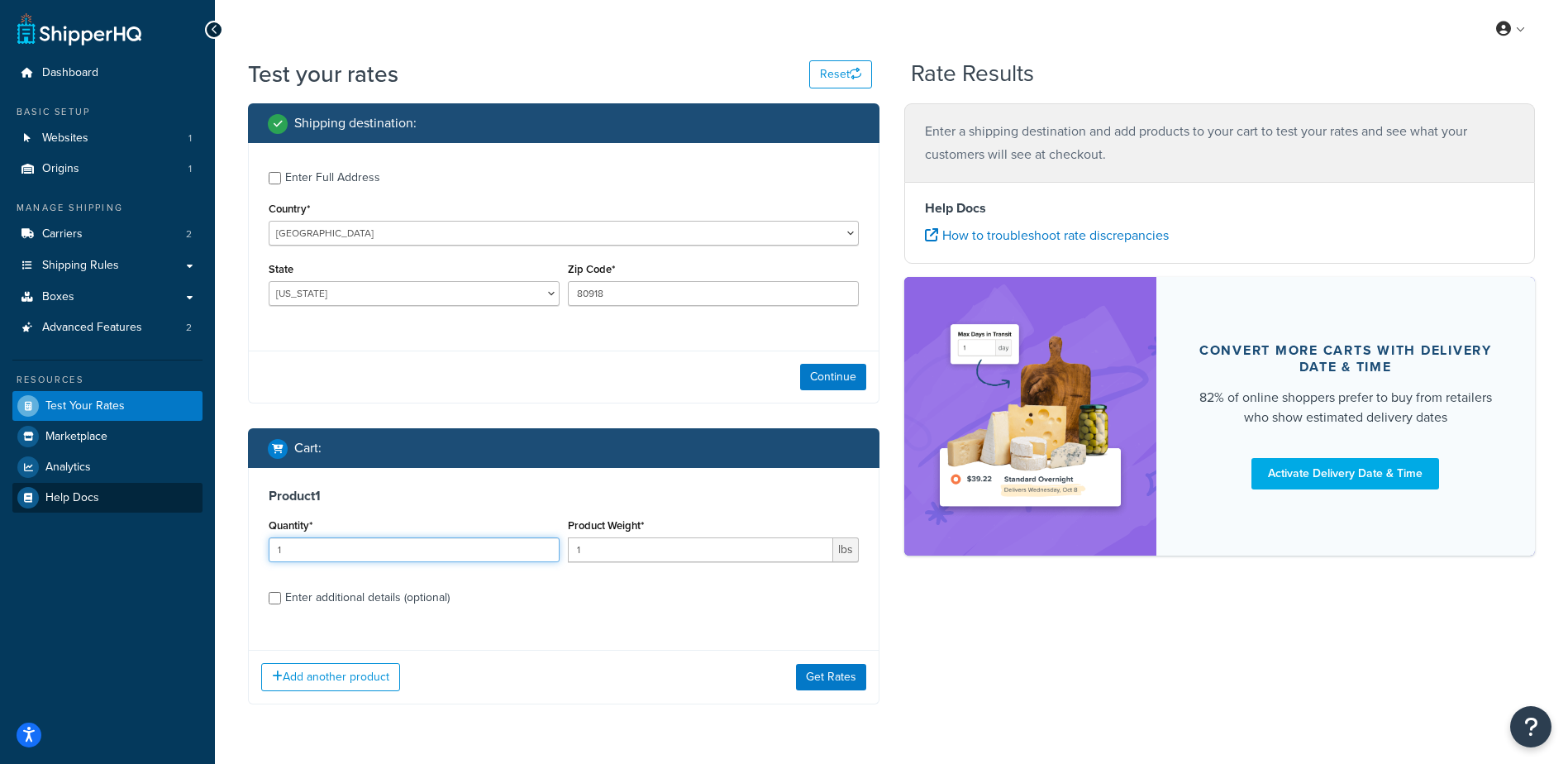
drag, startPoint x: 415, startPoint y: 557, endPoint x: 98, endPoint y: 508, distance: 320.8
click at [81, 532] on div "Dashboard Basic Setup Websites 1 Origins 1 Manage Shipping Carriers 2 Shipping …" at bounding box center [784, 406] width 1568 height 812
type input "100"
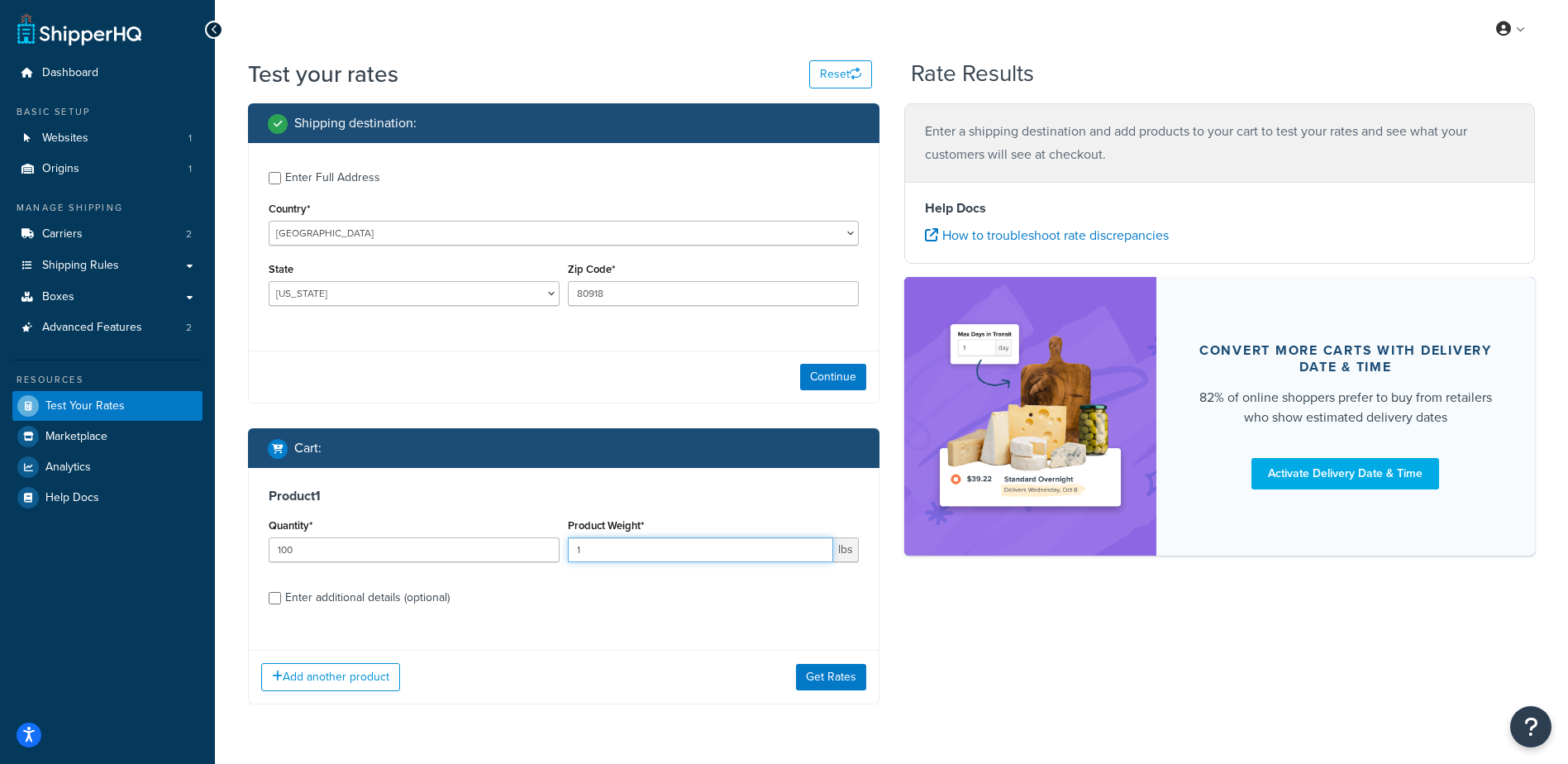
click at [613, 552] on input "1" at bounding box center [700, 550] width 265 height 25
type input ".15"
click at [841, 374] on button "Continue" at bounding box center [834, 377] width 66 height 27
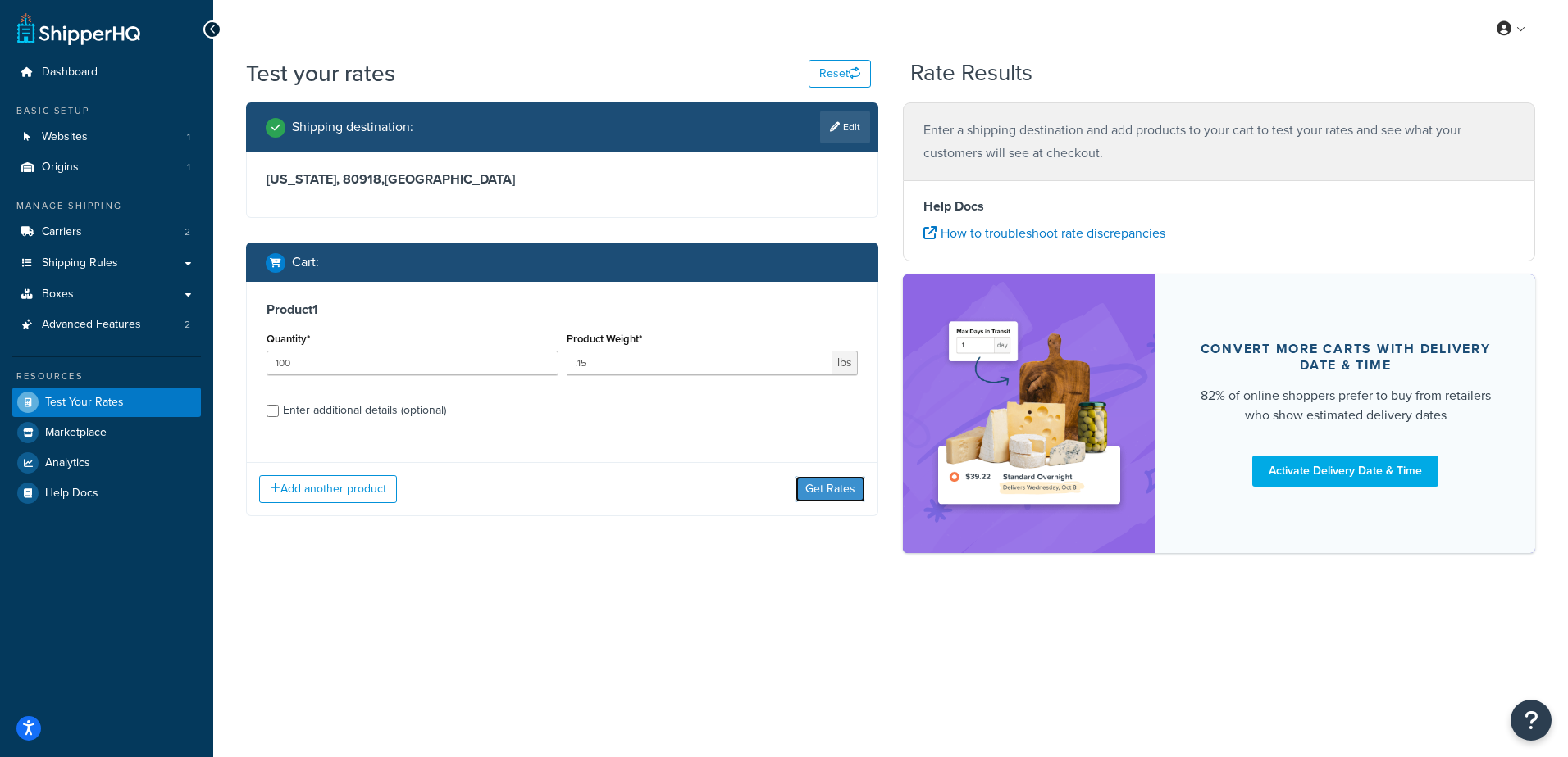
drag, startPoint x: 837, startPoint y: 480, endPoint x: 842, endPoint y: 520, distance: 40.3
click at [836, 481] on button "Get Rates" at bounding box center [830, 489] width 70 height 27
